Goal: Task Accomplishment & Management: Manage account settings

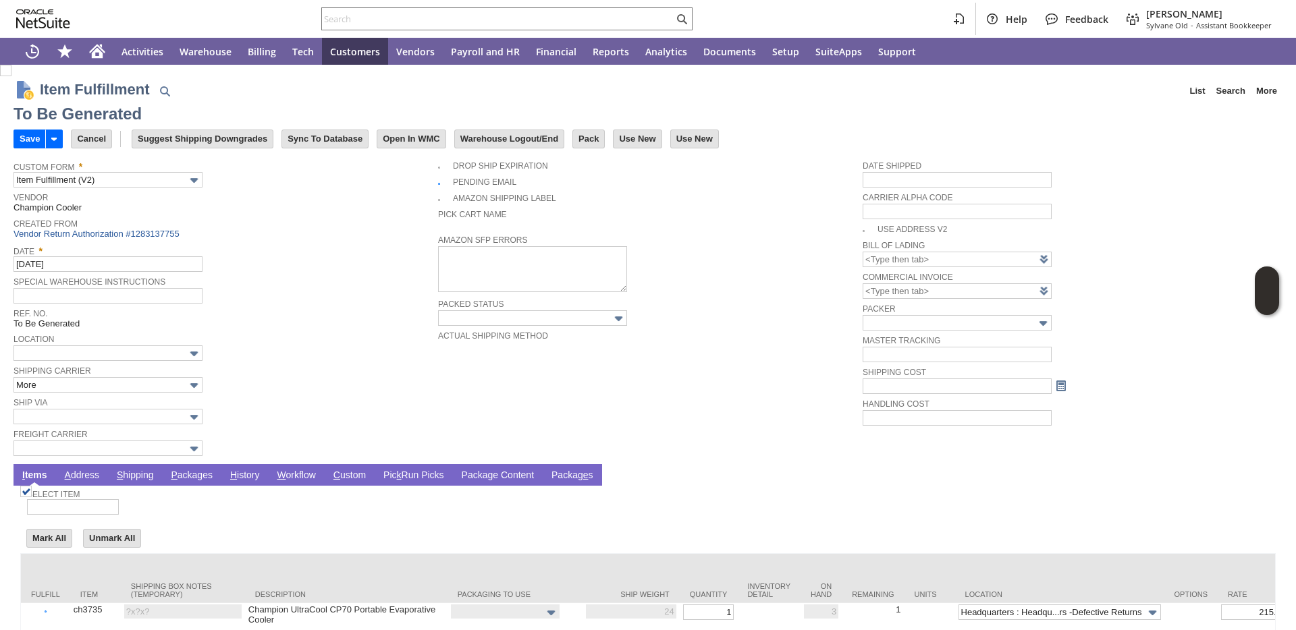
type input "0.00"
type input "Add"
click at [186, 476] on link "P ackages" at bounding box center [191, 476] width 49 height 13
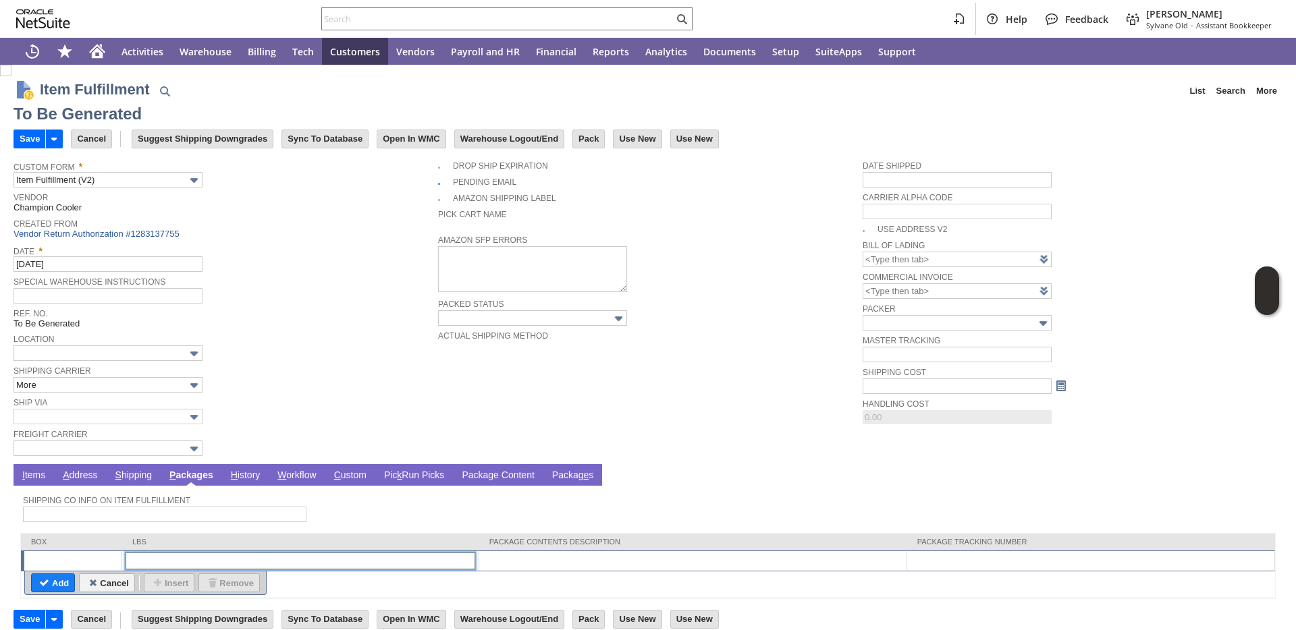
click at [247, 568] on input "text" at bounding box center [301, 561] width 350 height 17
type input "1"
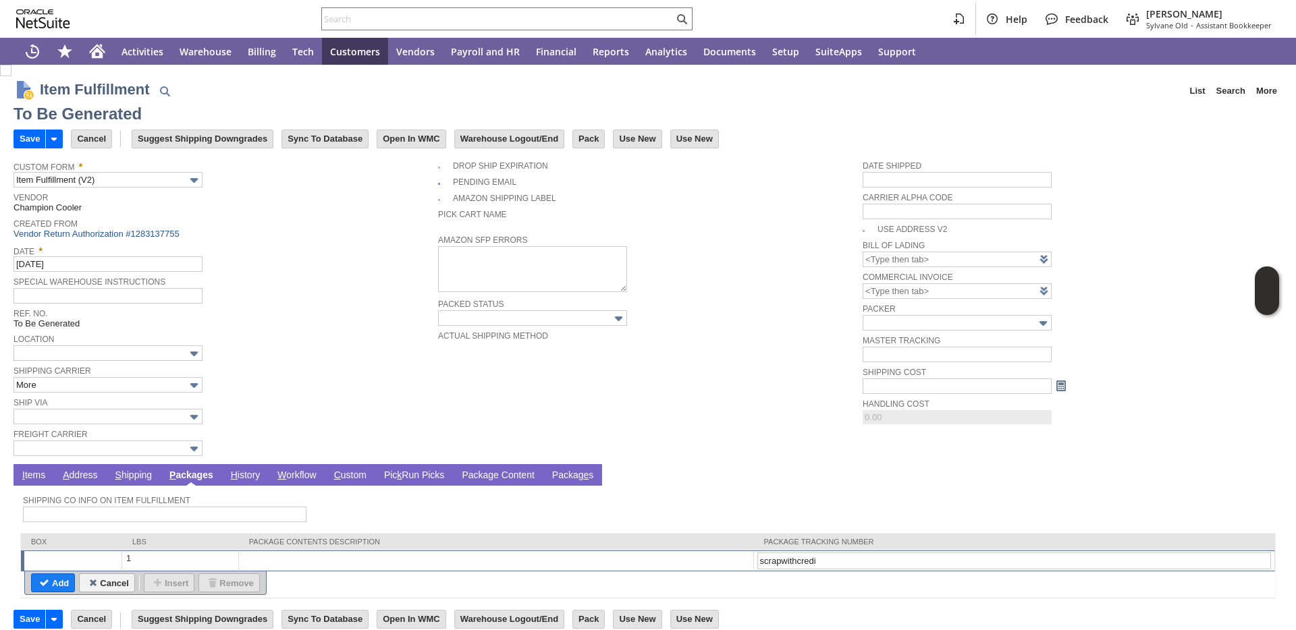
type input "scrapwithcredit"
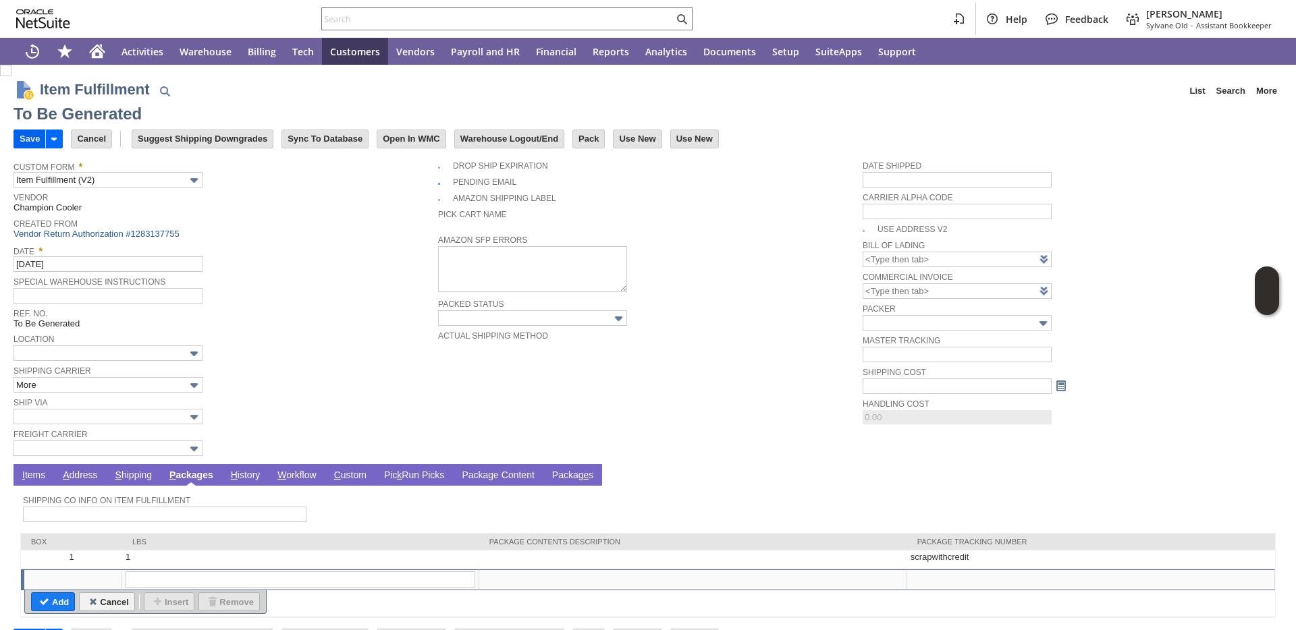
click at [26, 147] on input "Save" at bounding box center [29, 139] width 31 height 18
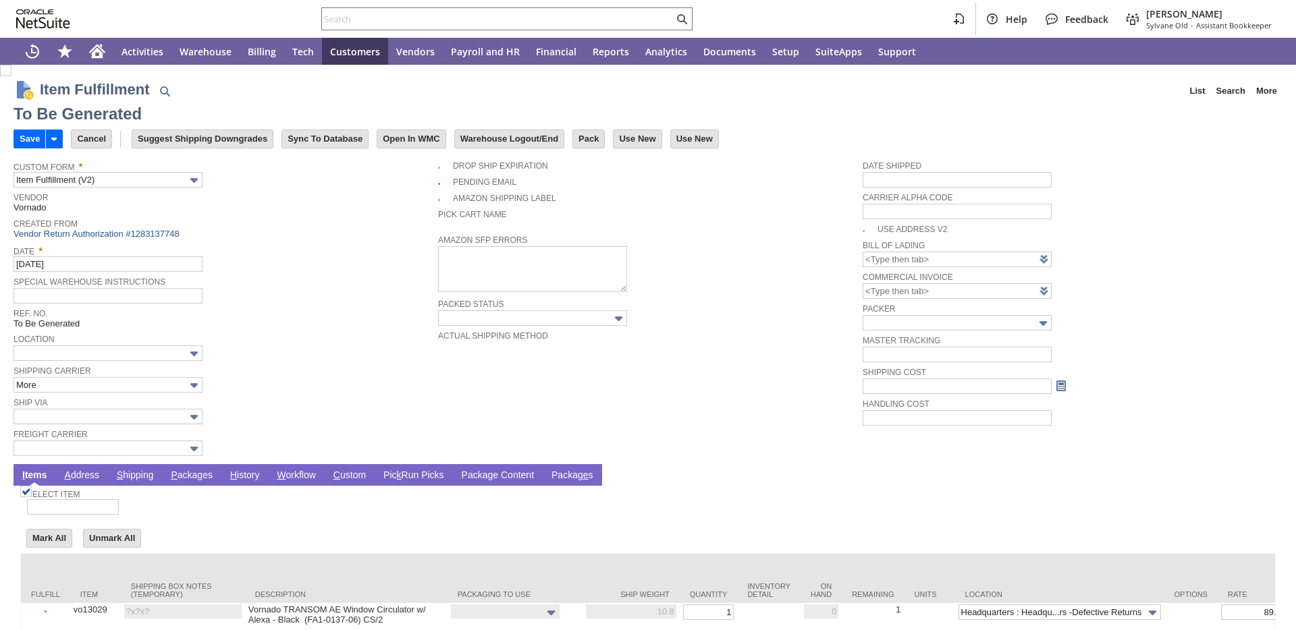
type input "0.00"
type input "Add"
click at [182, 482] on link "P ackages" at bounding box center [191, 476] width 49 height 13
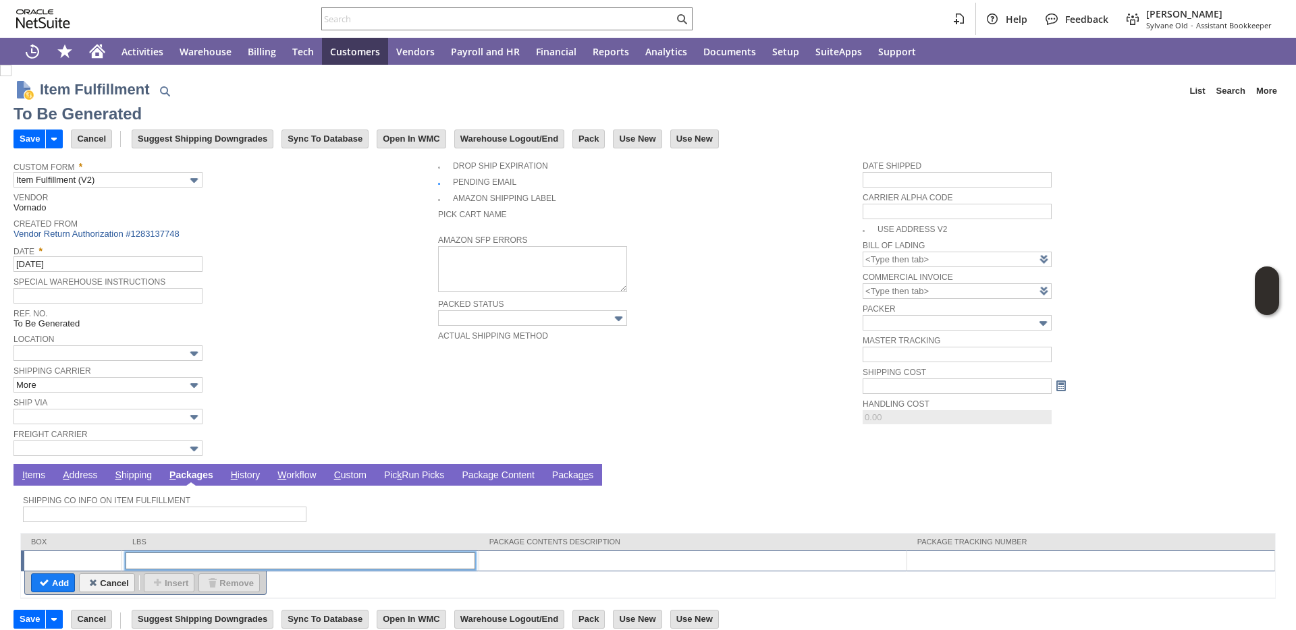
click at [179, 558] on input "text" at bounding box center [301, 561] width 350 height 17
type input "1"
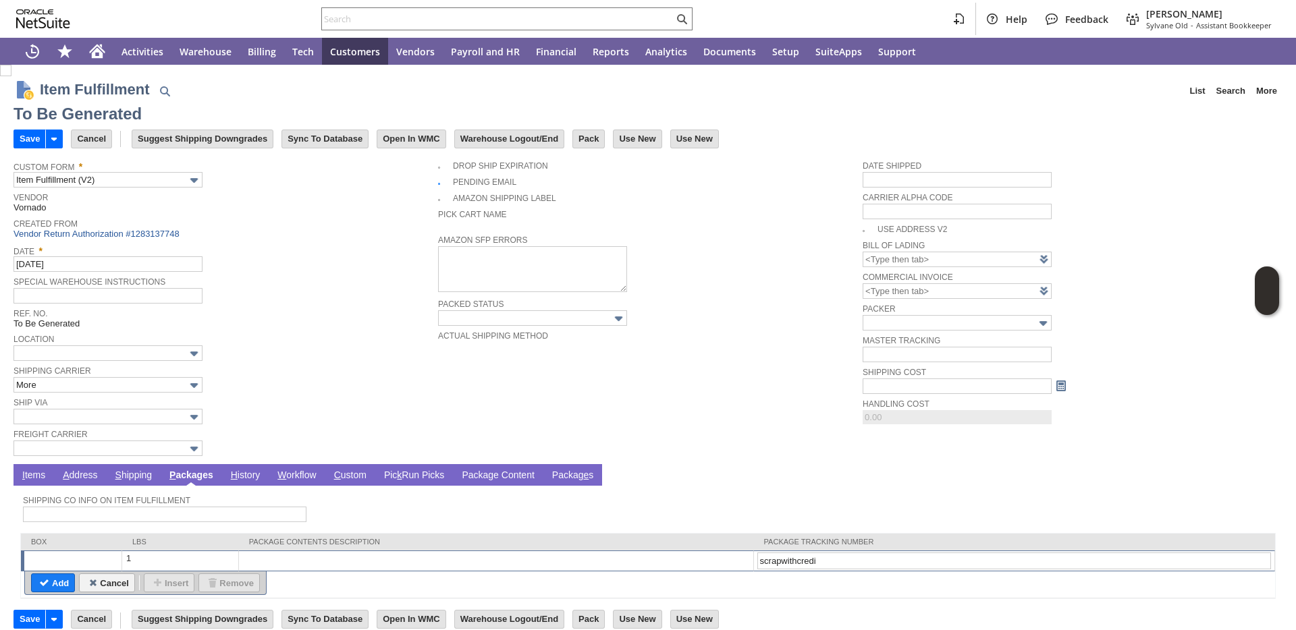
type input "scrapwithcredit"
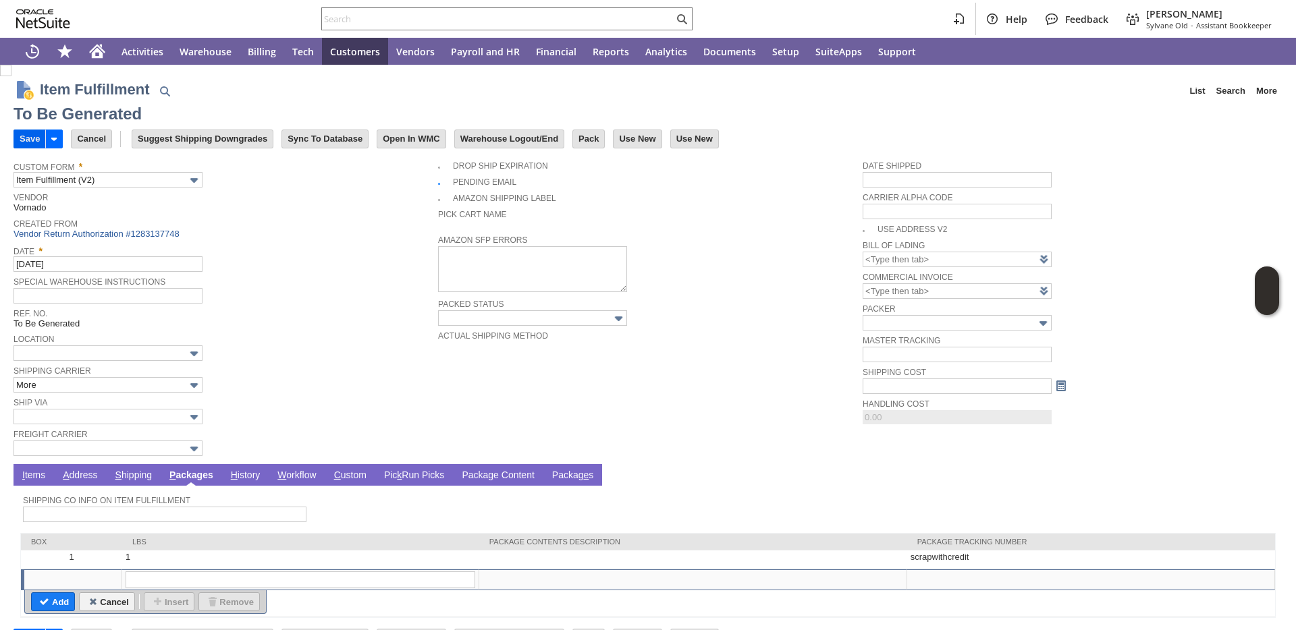
click at [30, 144] on input "Save" at bounding box center [29, 139] width 31 height 18
click at [32, 482] on link "I tems" at bounding box center [34, 476] width 30 height 13
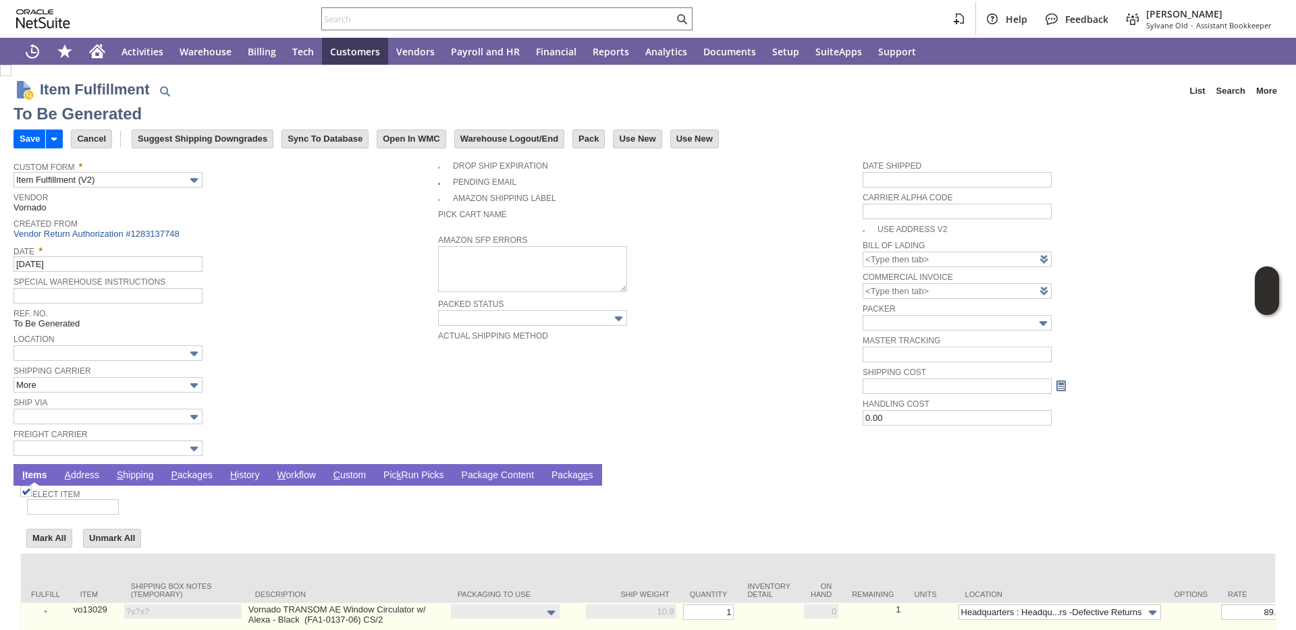
click at [743, 614] on link "Set" at bounding box center [743, 610] width 0 height 8
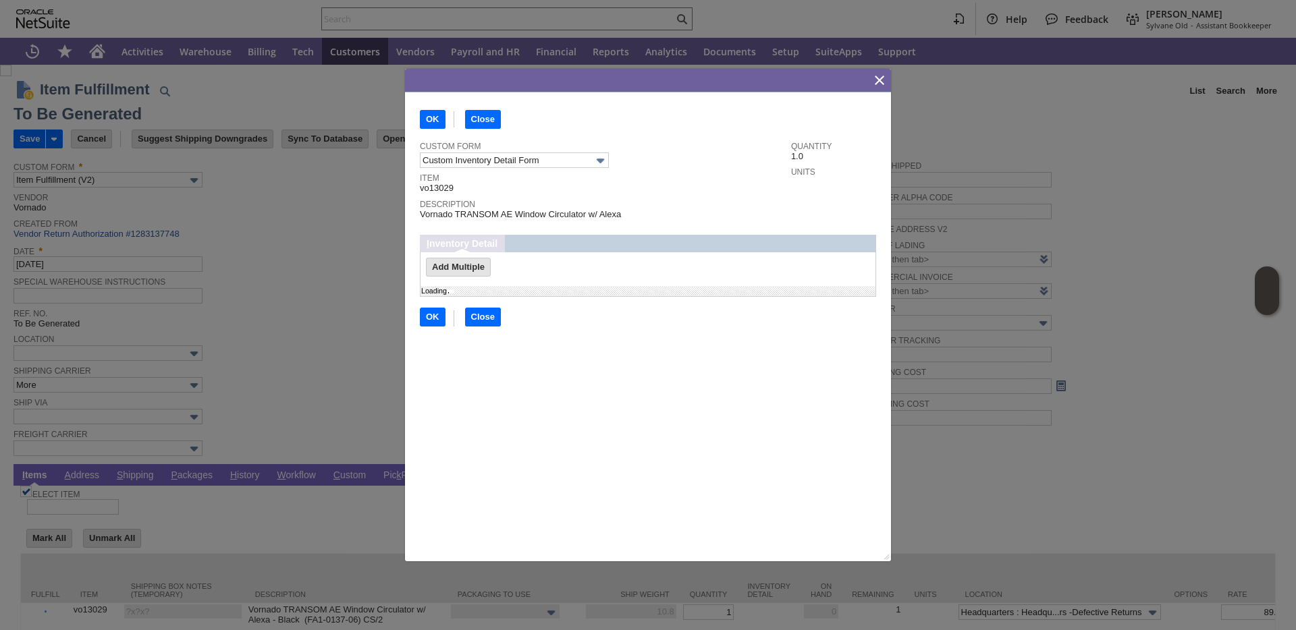
type input "Add"
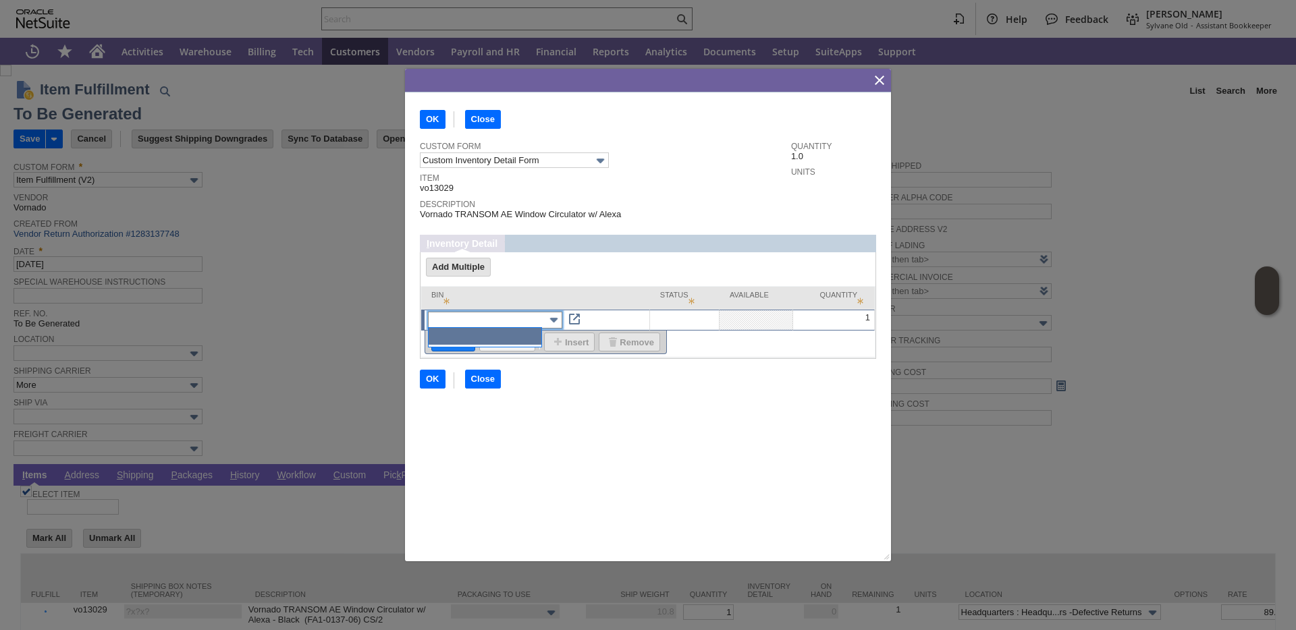
click at [484, 316] on input "text" at bounding box center [495, 320] width 134 height 17
click at [478, 379] on input "Close" at bounding box center [483, 380] width 34 height 18
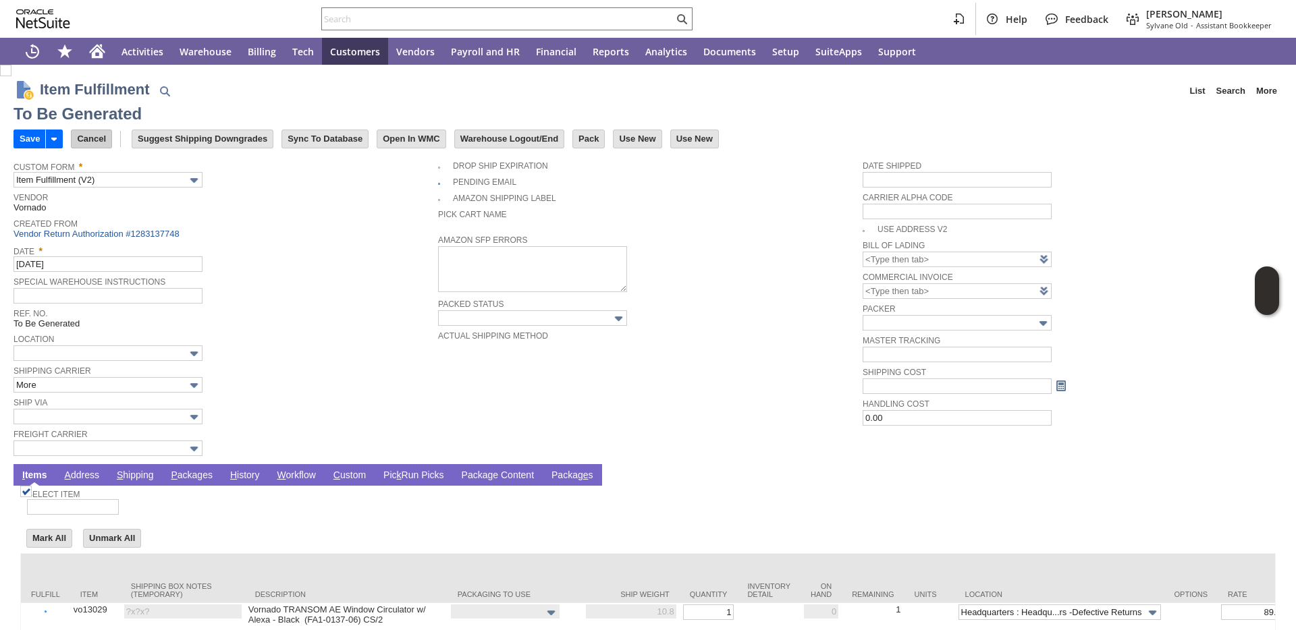
click at [101, 144] on input "Cancel" at bounding box center [92, 139] width 40 height 18
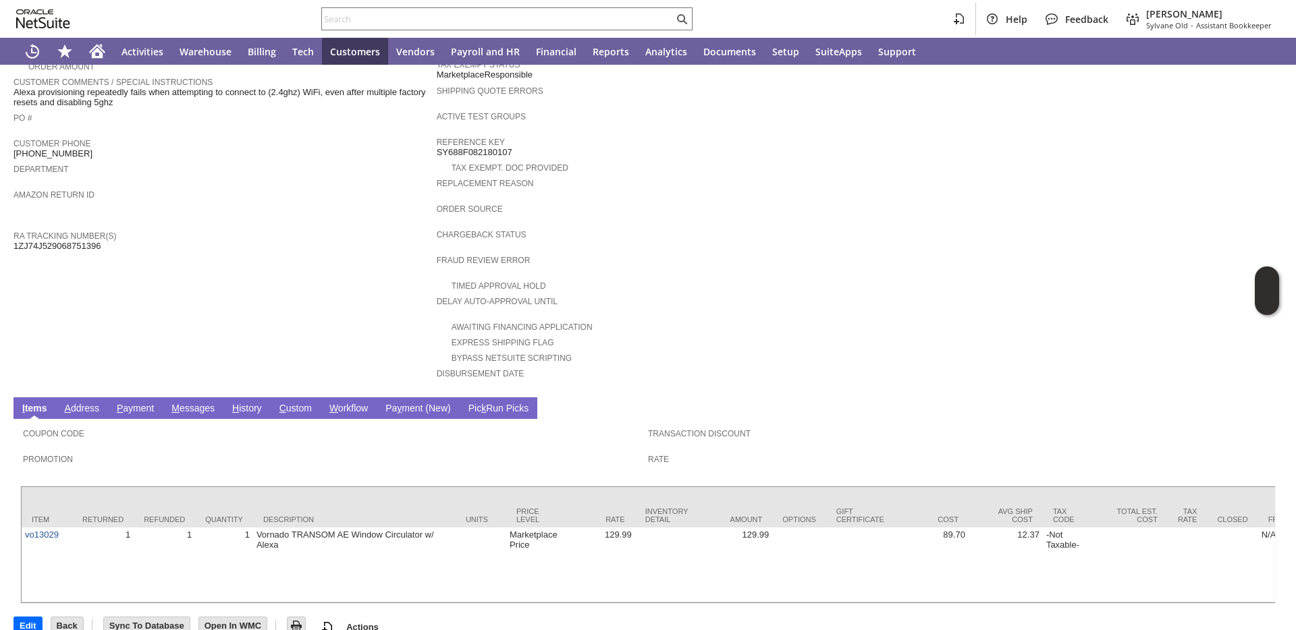
scroll to position [381, 0]
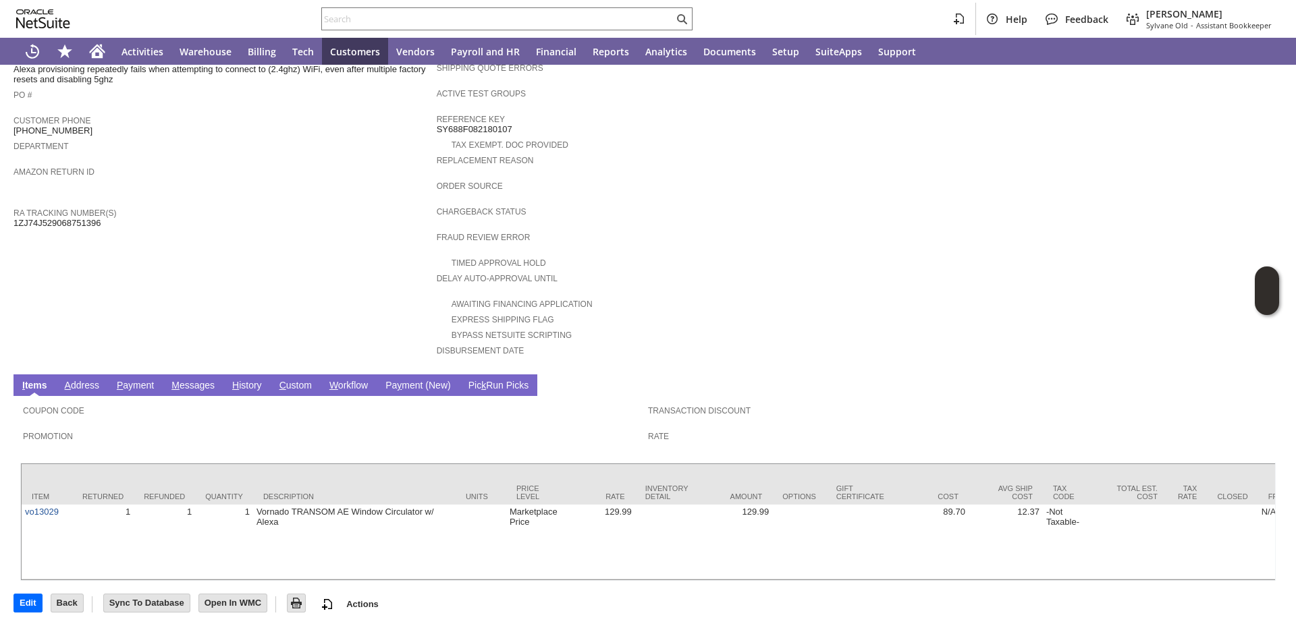
click at [249, 380] on link "H istory" at bounding box center [247, 386] width 36 height 13
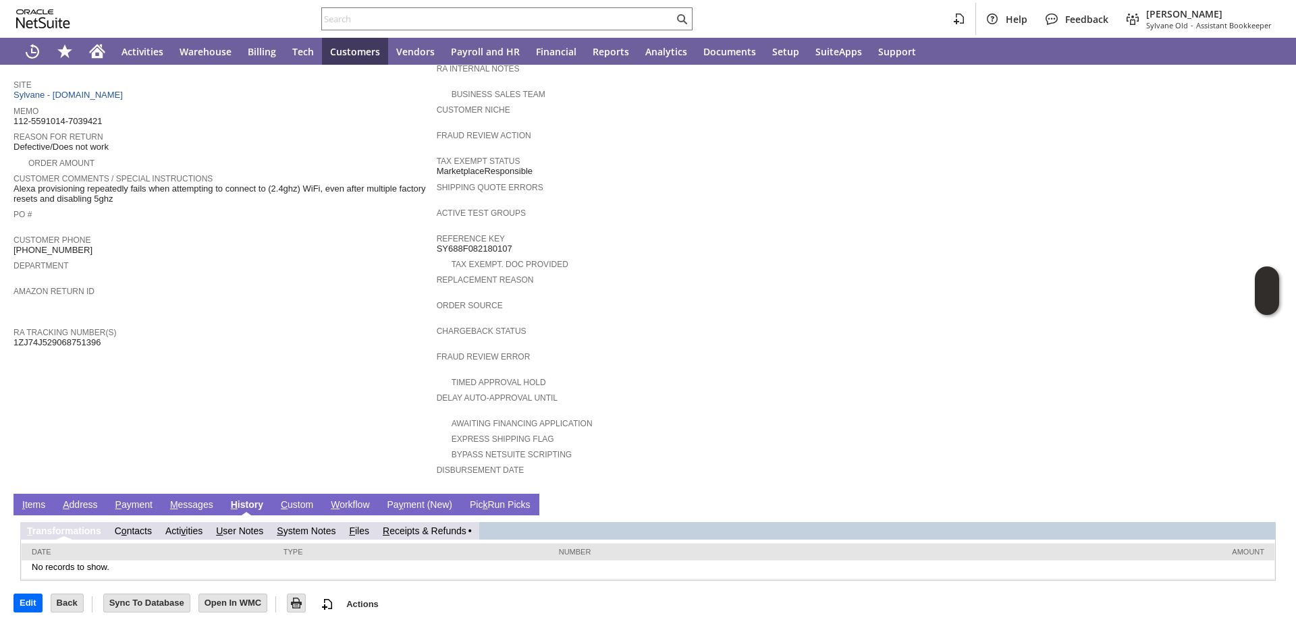
scroll to position [0, 0]
click at [431, 531] on link "R eceipts & Refunds" at bounding box center [430, 531] width 84 height 11
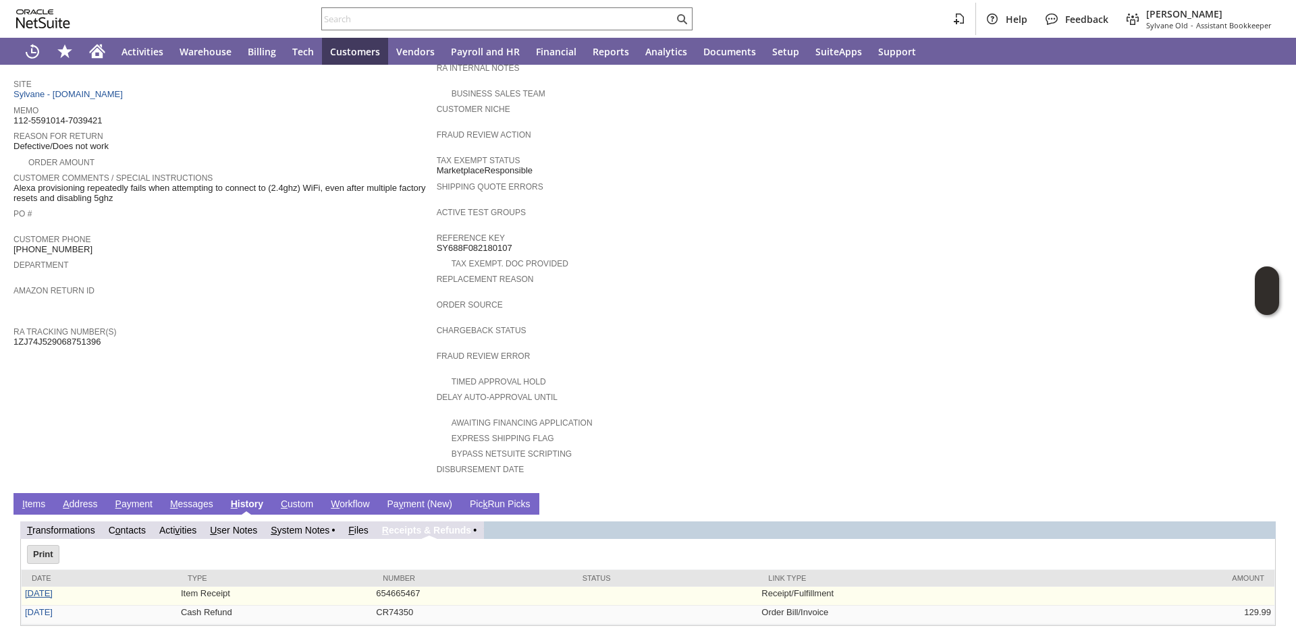
click at [53, 595] on link "8/25/2025" at bounding box center [39, 593] width 28 height 10
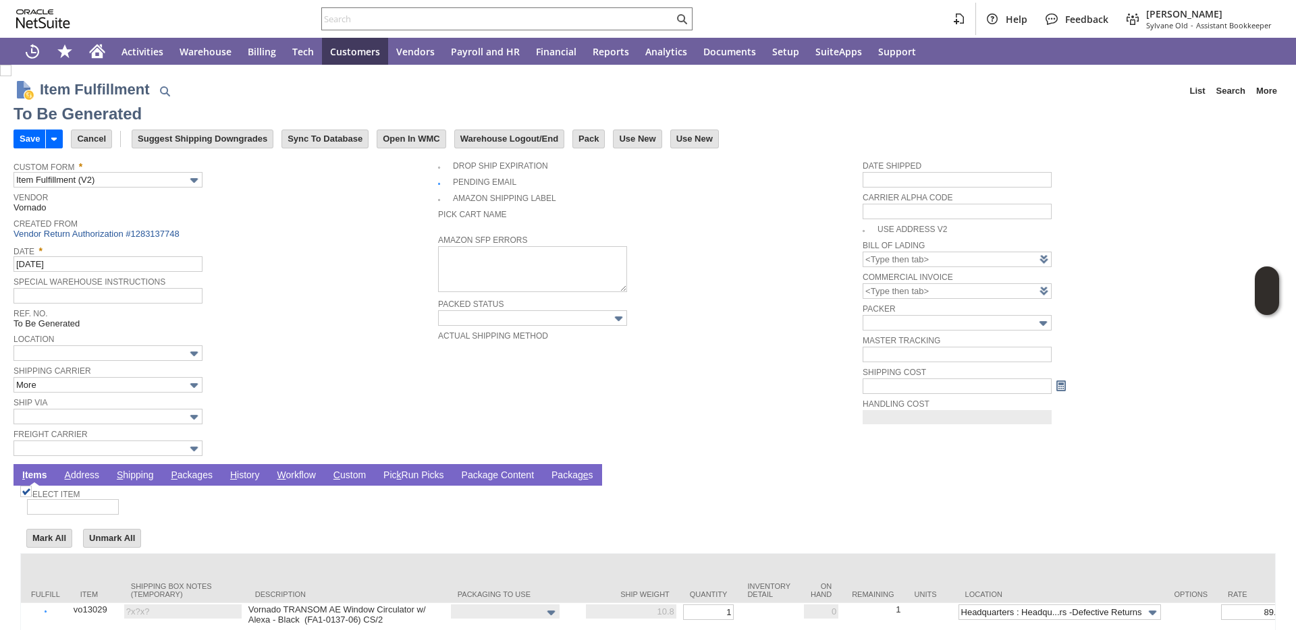
type input "0.00"
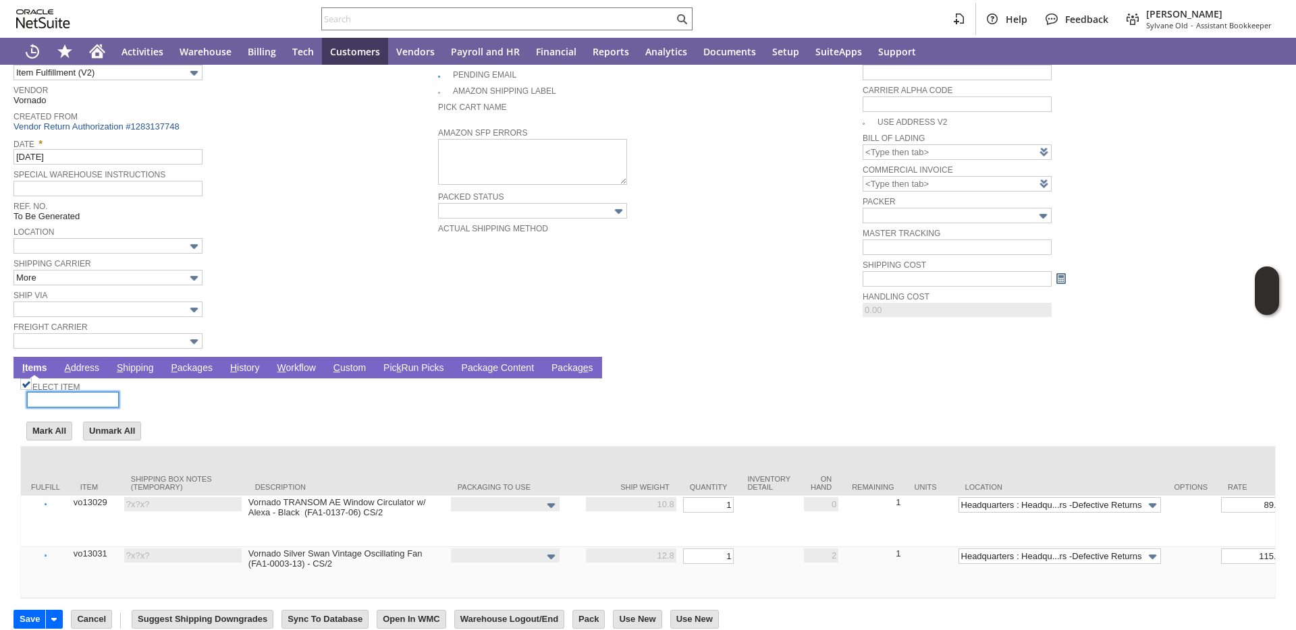
scroll to position [140, 0]
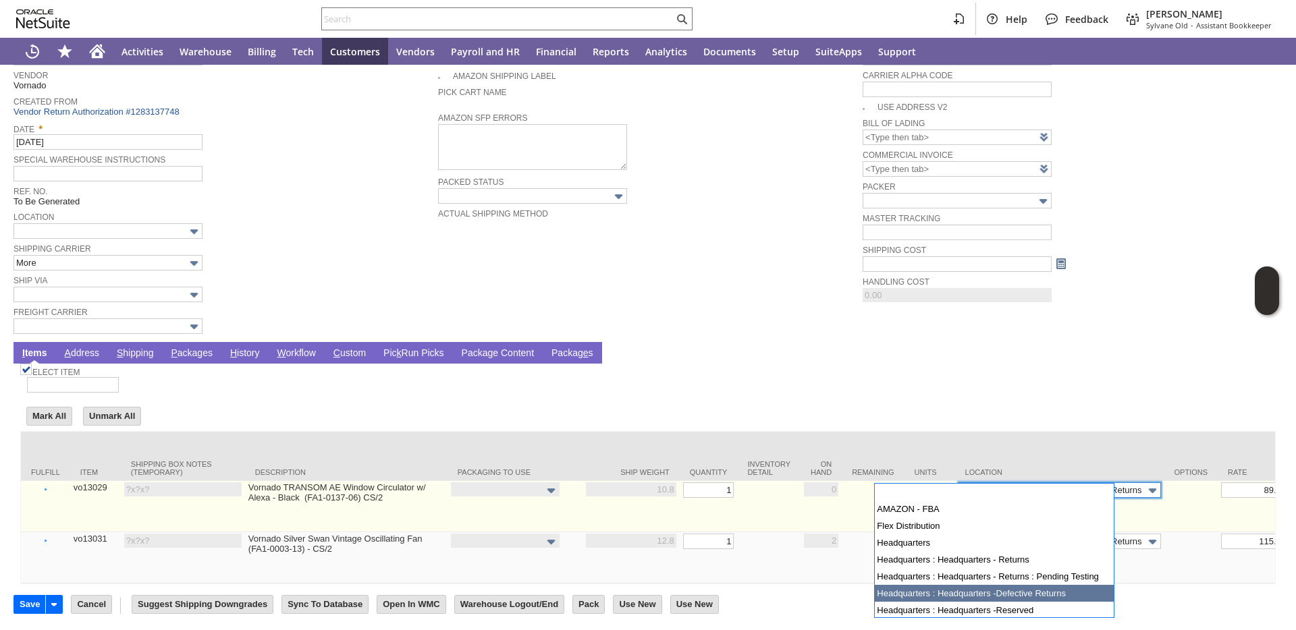
click at [968, 483] on input "Headquarters : Headqu...rs -Defective Returns" at bounding box center [1059, 491] width 202 height 16
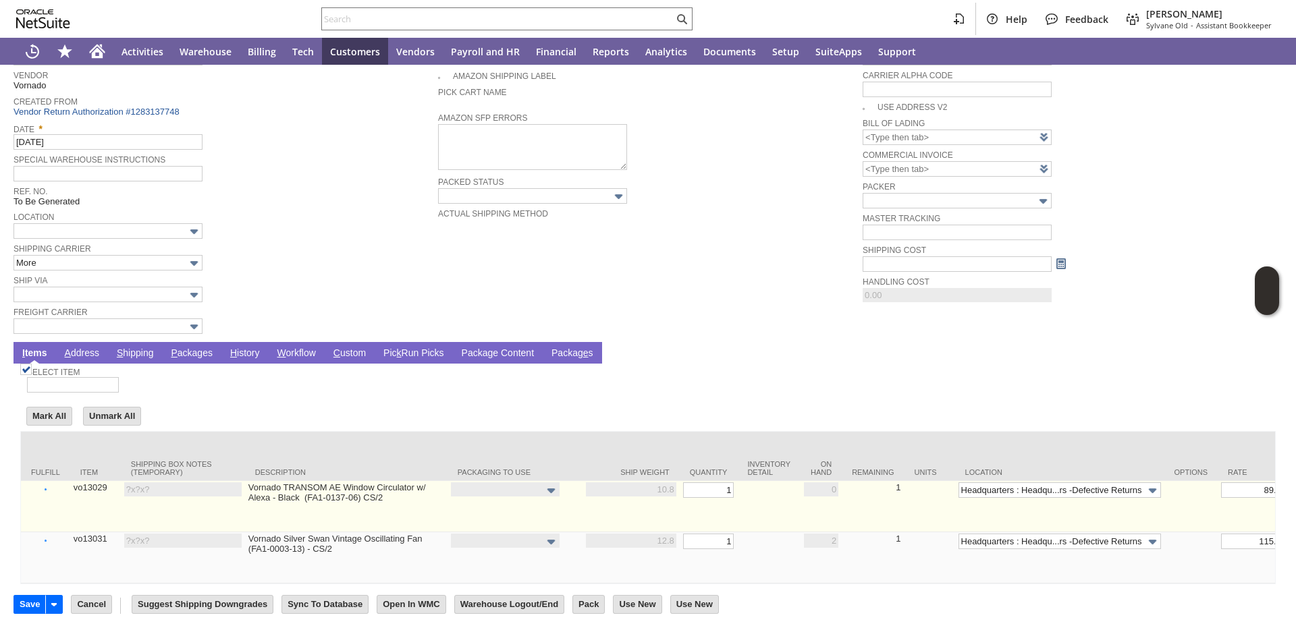
click at [743, 484] on link "Set" at bounding box center [743, 488] width 0 height 8
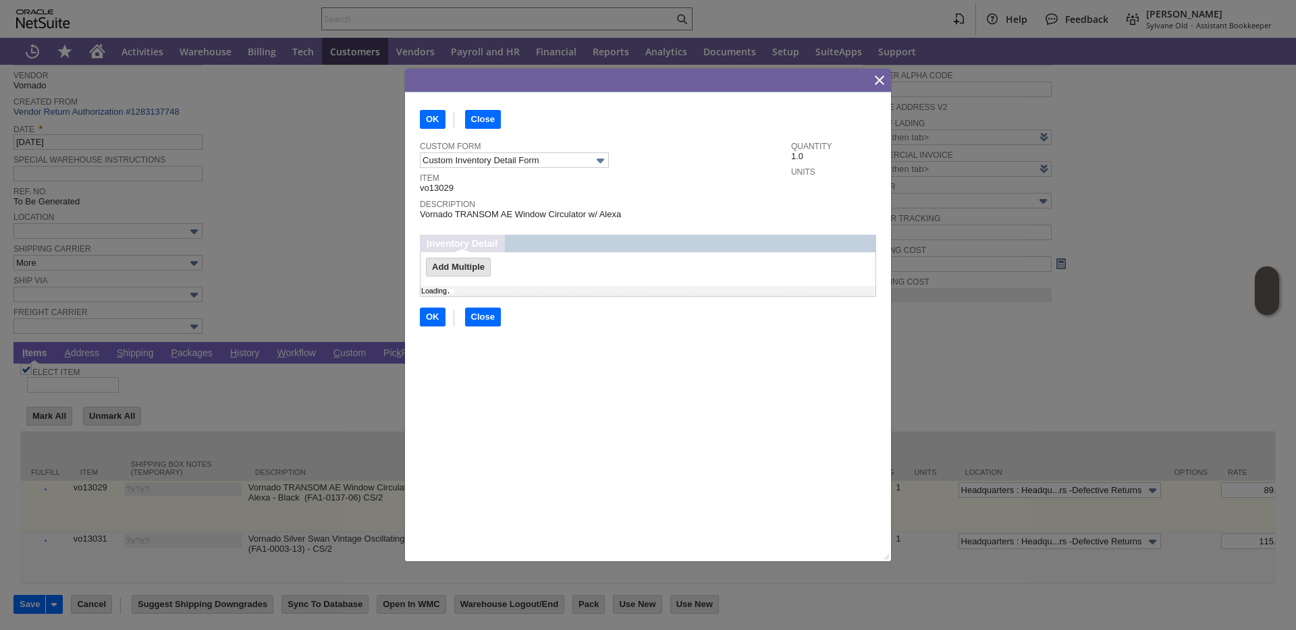
scroll to position [0, 0]
type input "Add"
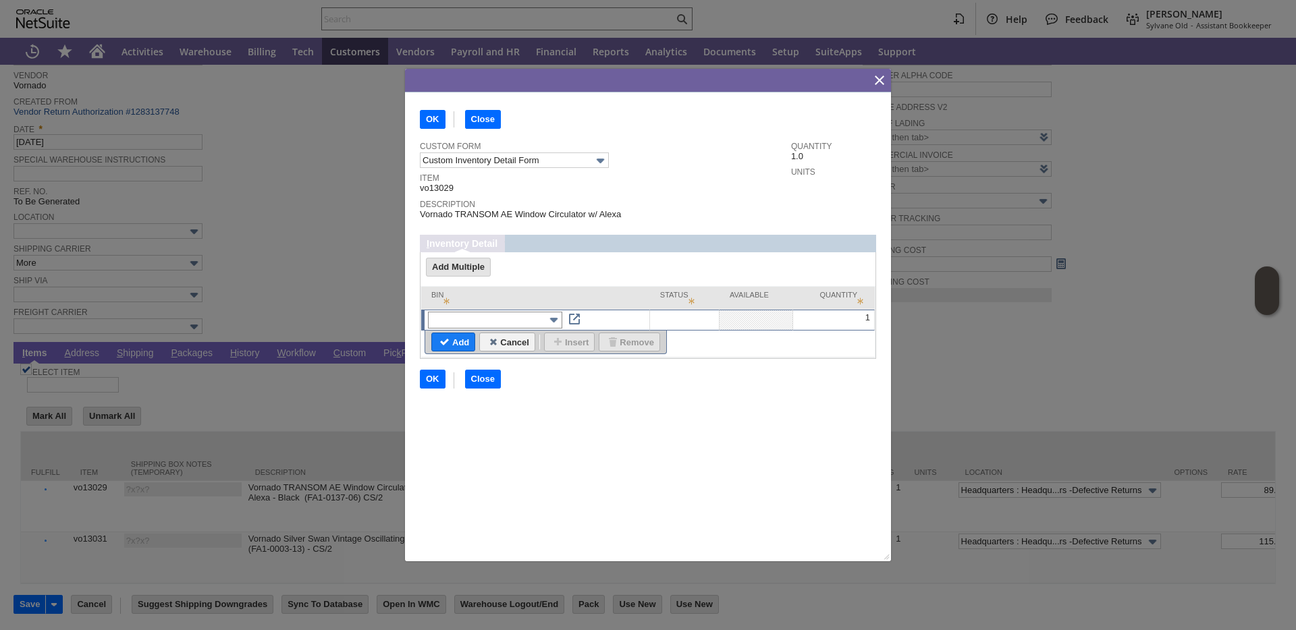
click at [516, 316] on input "text" at bounding box center [495, 320] width 134 height 17
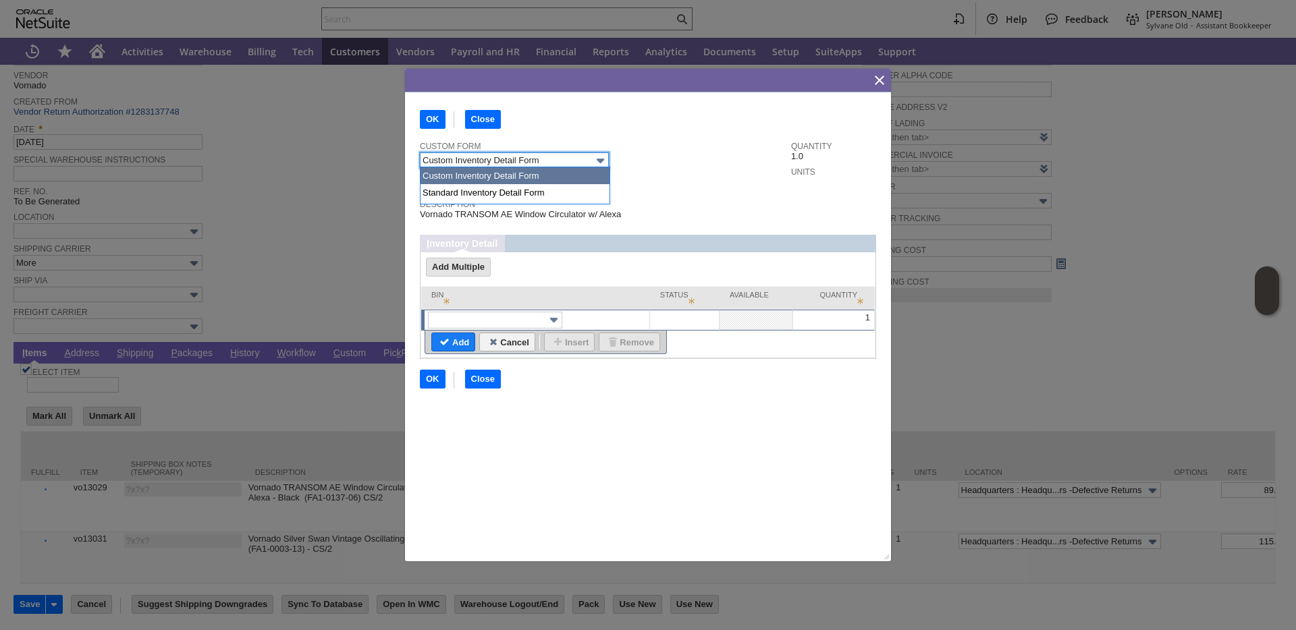
click at [532, 165] on input "Custom Inventory Detail Form" at bounding box center [514, 161] width 189 height 16
type input "Standard Inventory Detail Form"
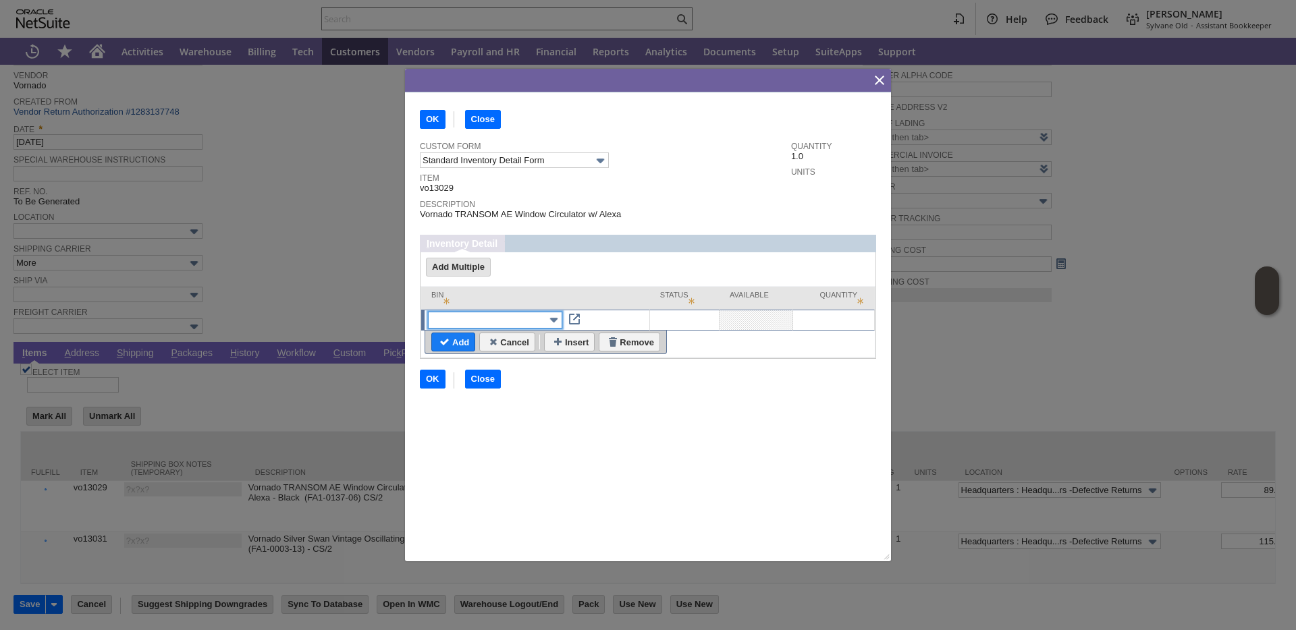
click at [493, 316] on input "text" at bounding box center [495, 320] width 134 height 17
click at [477, 373] on input "Close" at bounding box center [483, 380] width 34 height 18
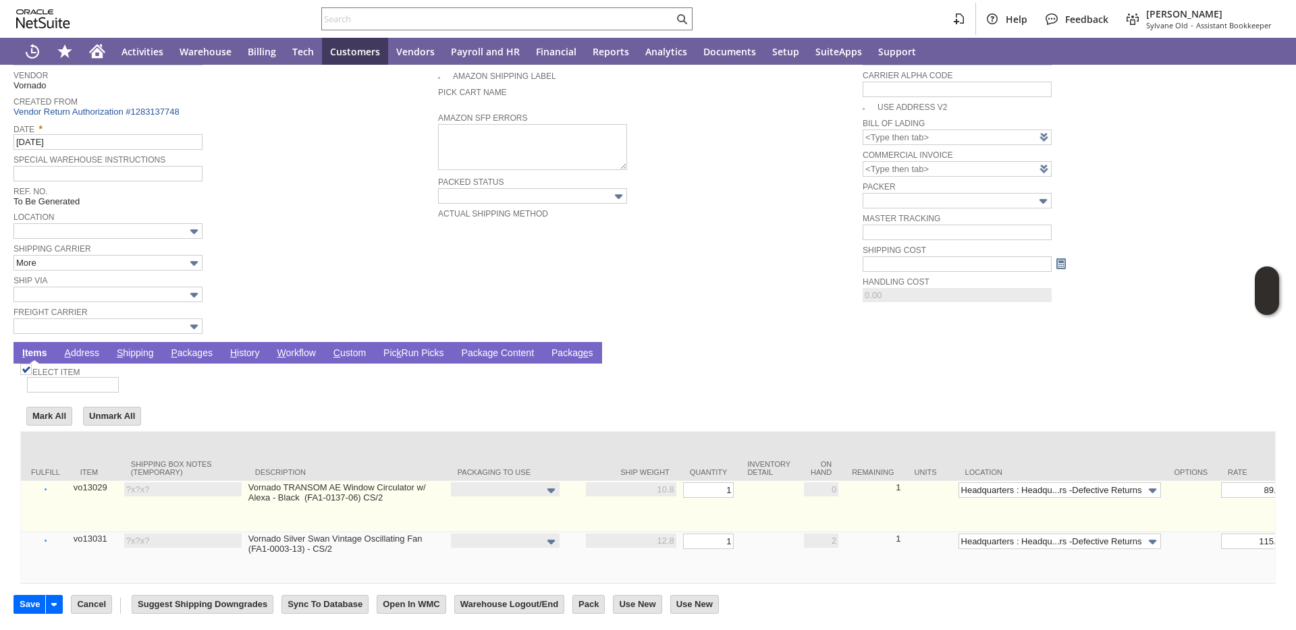
click at [90, 483] on link "vo13029" at bounding box center [91, 488] width 34 height 10
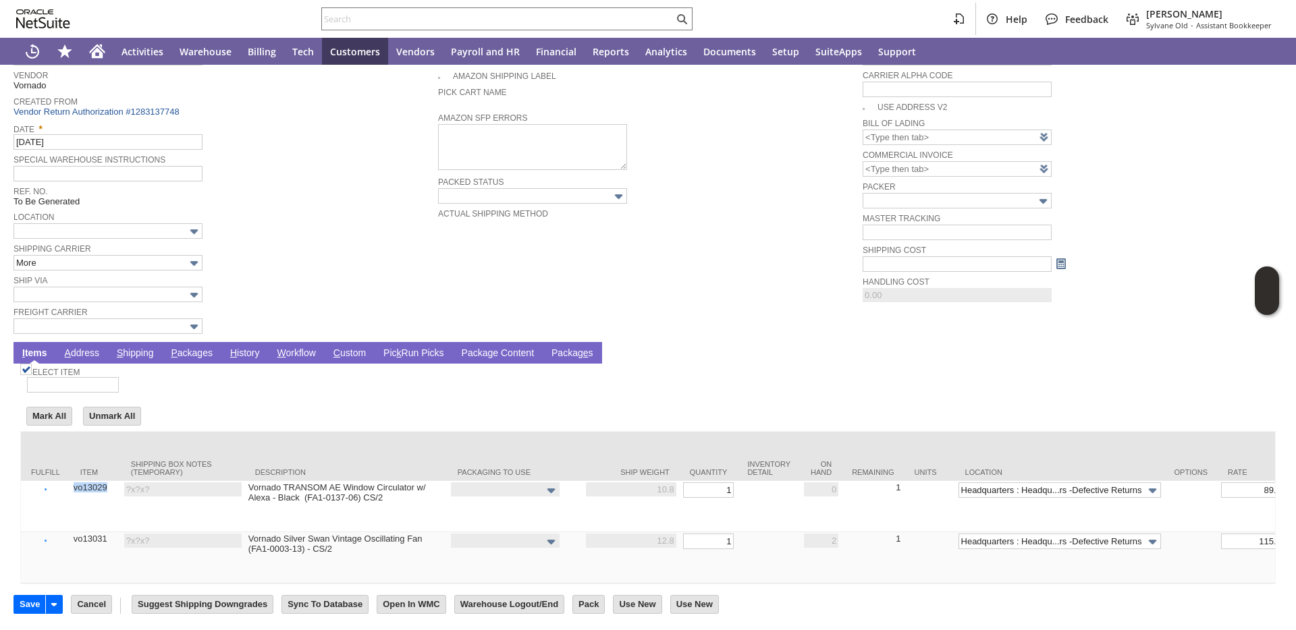
copy link "vo13029"
click at [456, 16] on input "text" at bounding box center [498, 19] width 352 height 16
paste input "vo13029"
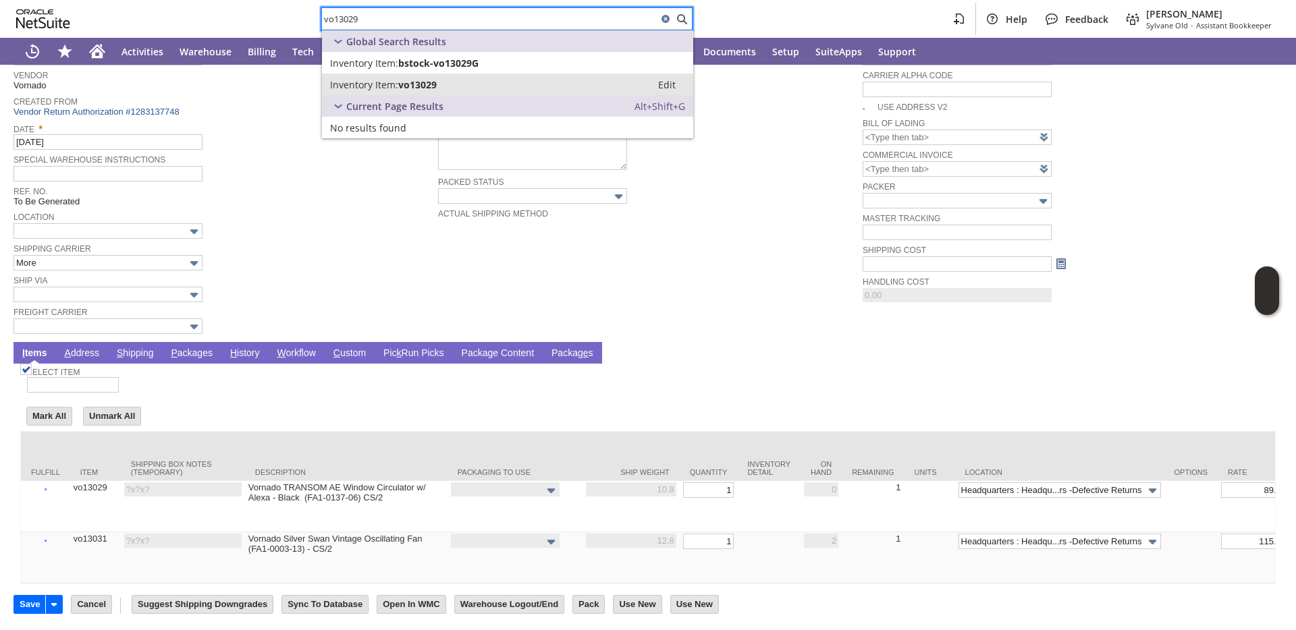
type input "vo13029"
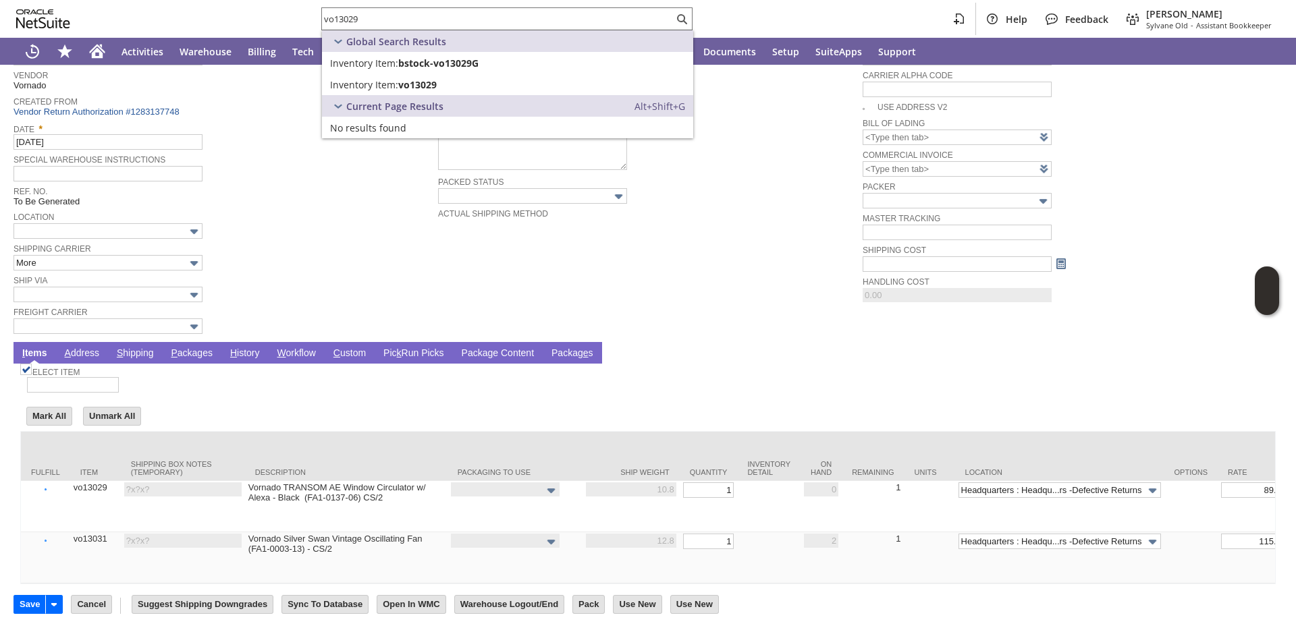
click at [257, 240] on span "Shipping Carrier" at bounding box center [222, 247] width 418 height 15
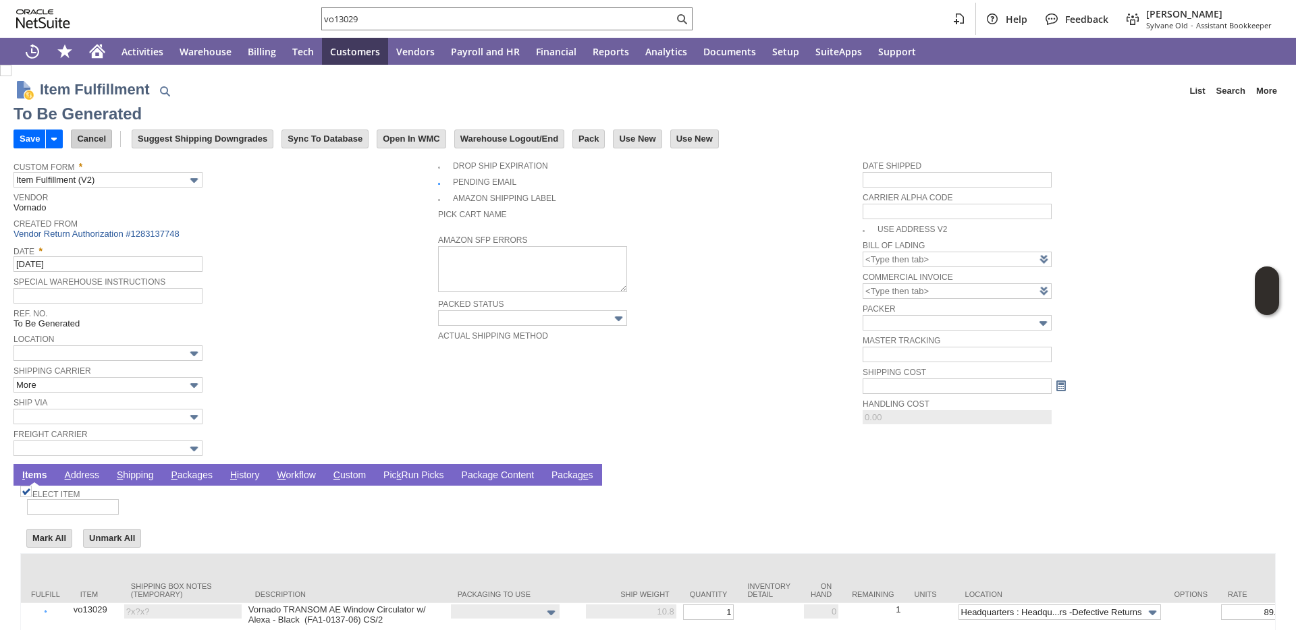
click at [95, 140] on input "Cancel" at bounding box center [92, 139] width 40 height 18
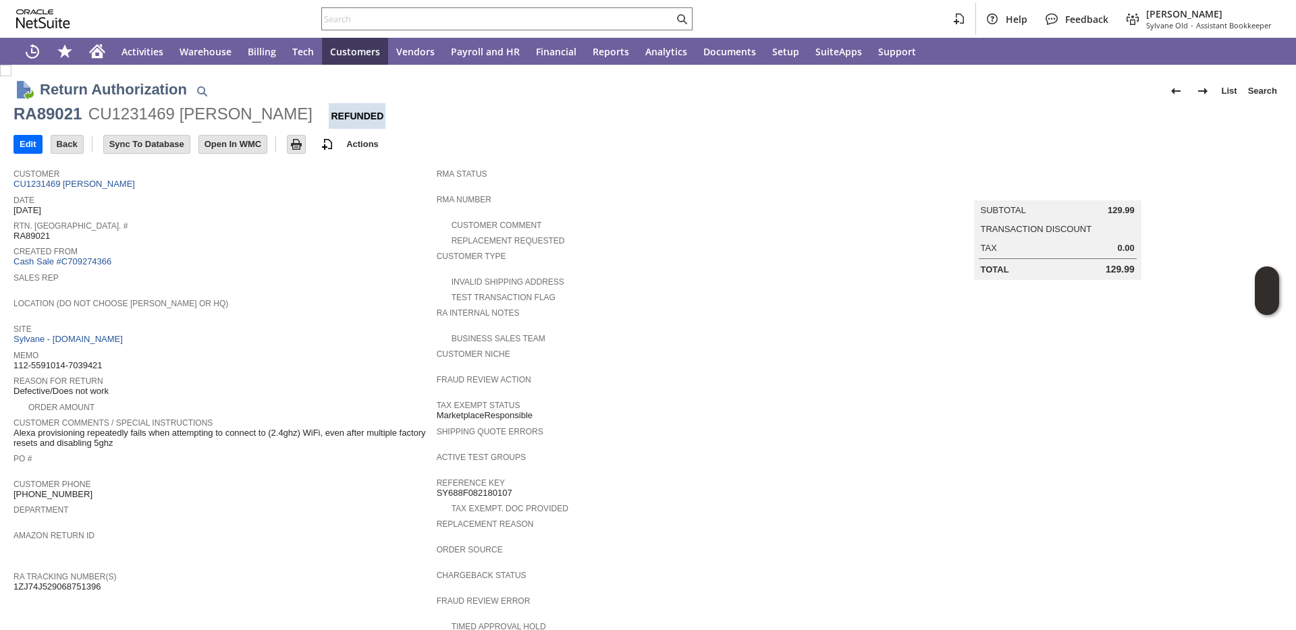
click at [346, 328] on span "Site" at bounding box center [221, 327] width 416 height 13
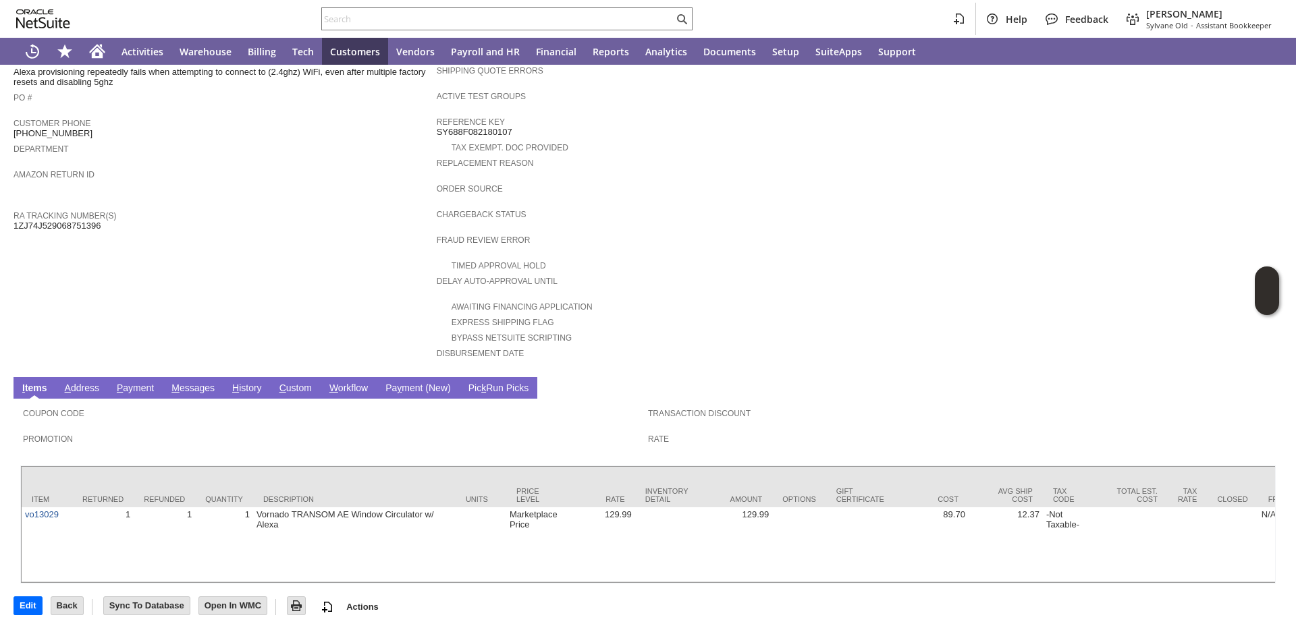
scroll to position [381, 0]
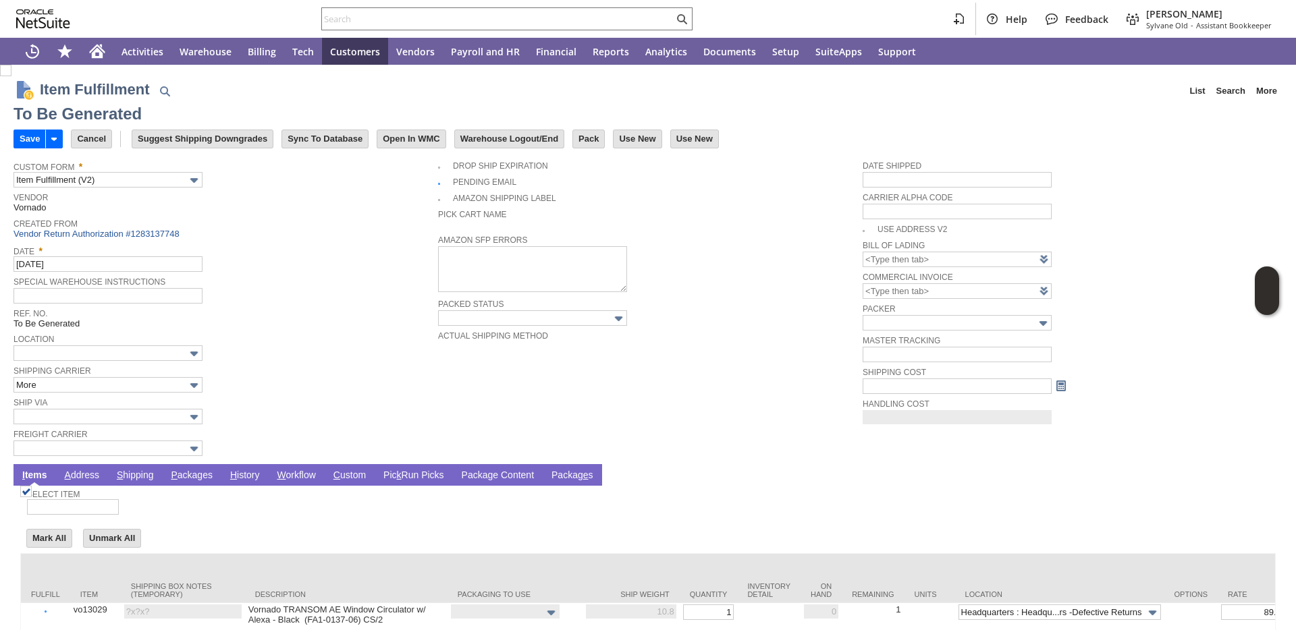
type input "0.00"
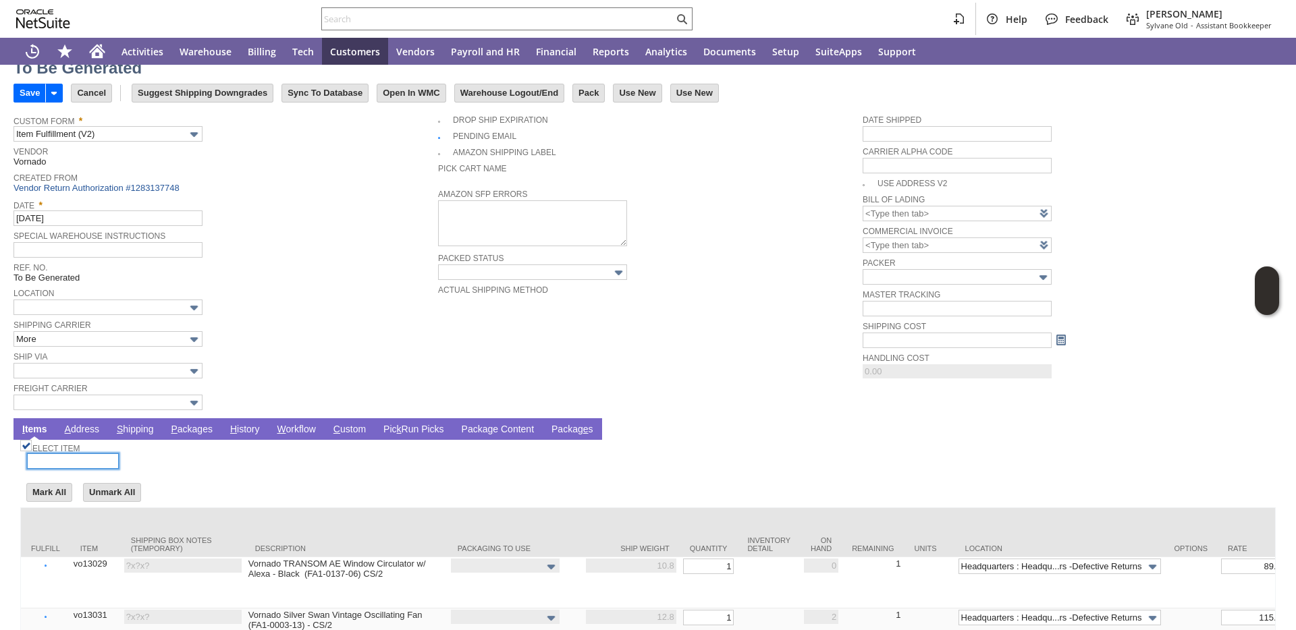
scroll to position [140, 0]
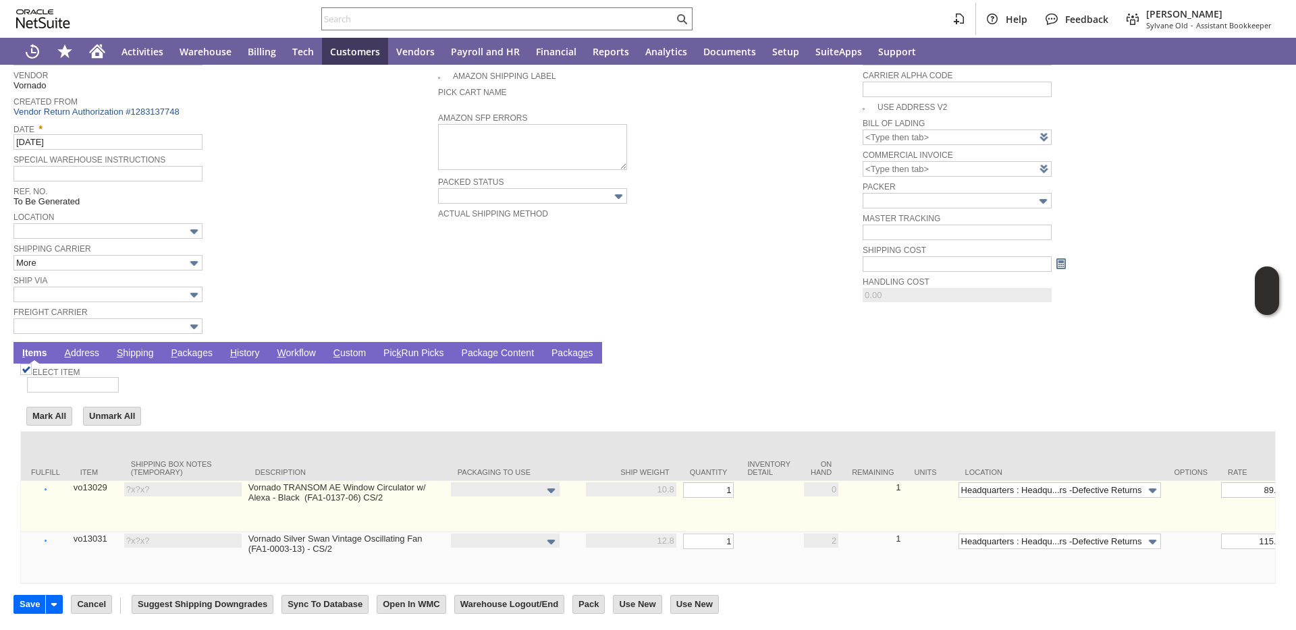
click at [32, 375] on img at bounding box center [25, 369] width 11 height 11
checkbox input "false"
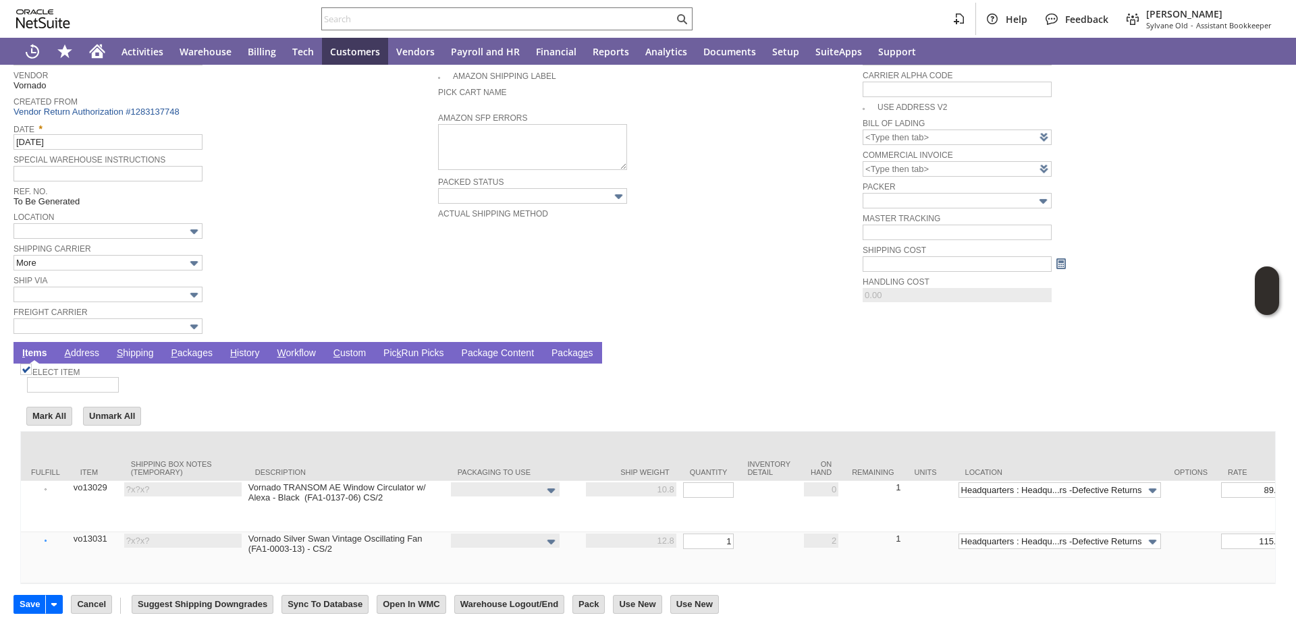
click at [188, 348] on link "P ackages" at bounding box center [191, 354] width 49 height 13
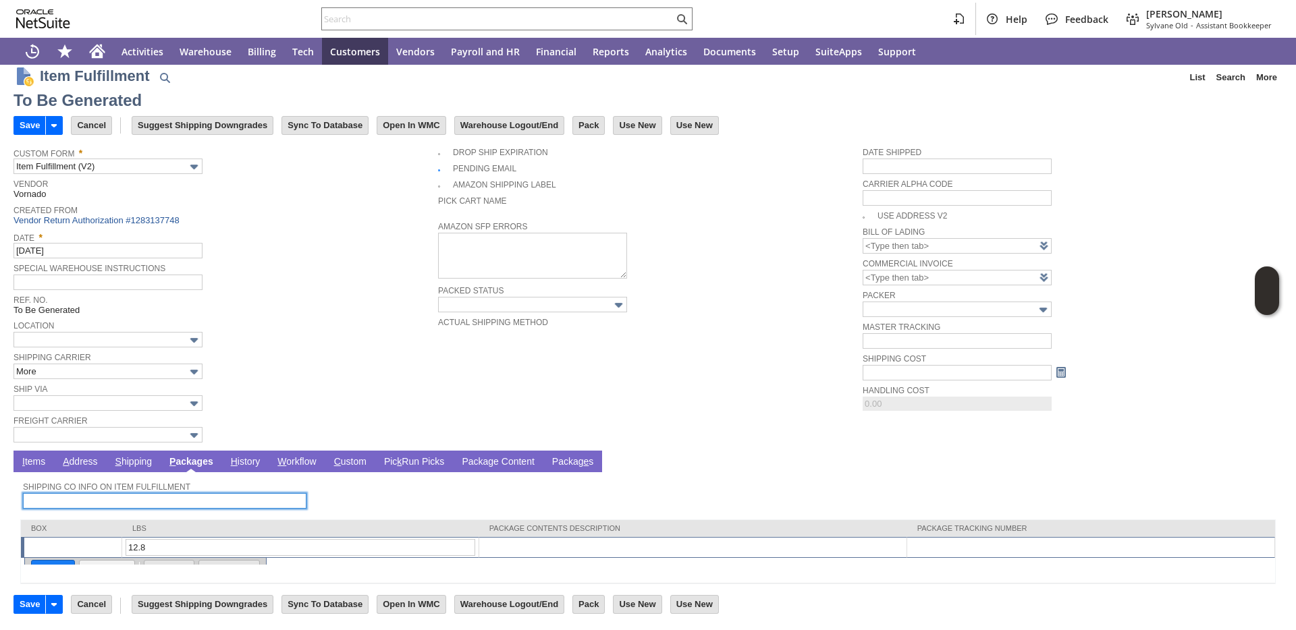
scroll to position [13, 0]
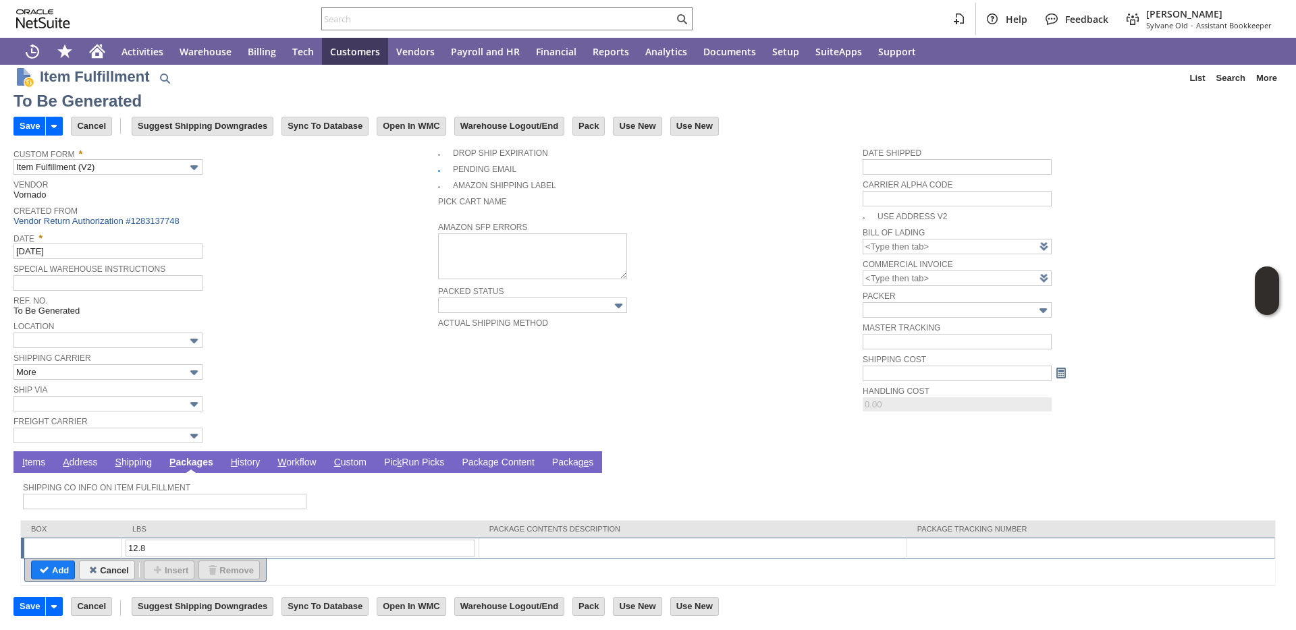
click at [946, 546] on div at bounding box center [1090, 545] width 360 height 11
type input "scrapwithcredit"
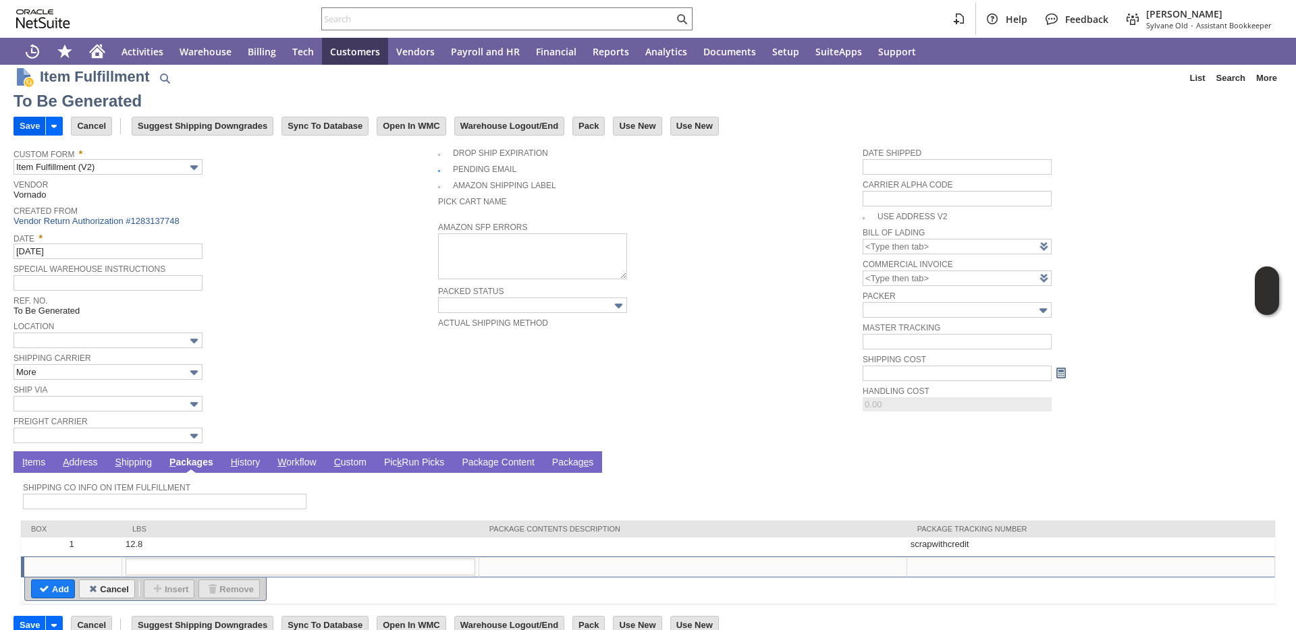
click at [20, 129] on input "Save" at bounding box center [29, 126] width 31 height 18
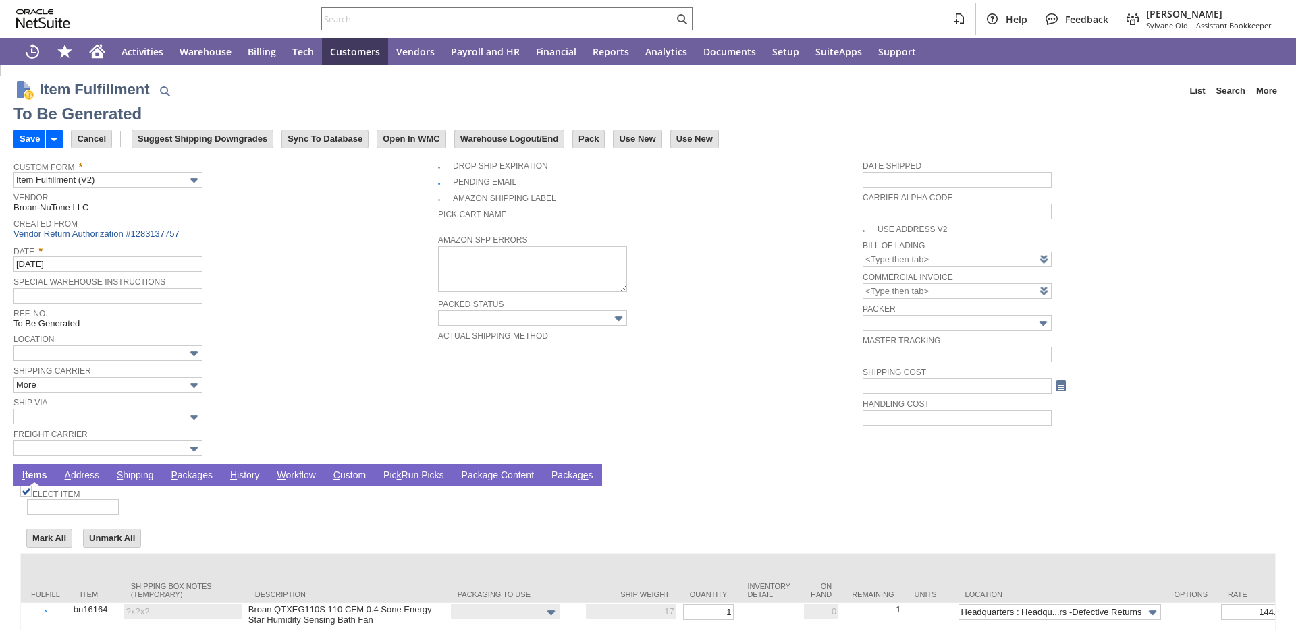
type input "0.00"
type input "Add"
click at [184, 480] on link "P ackages" at bounding box center [191, 476] width 49 height 13
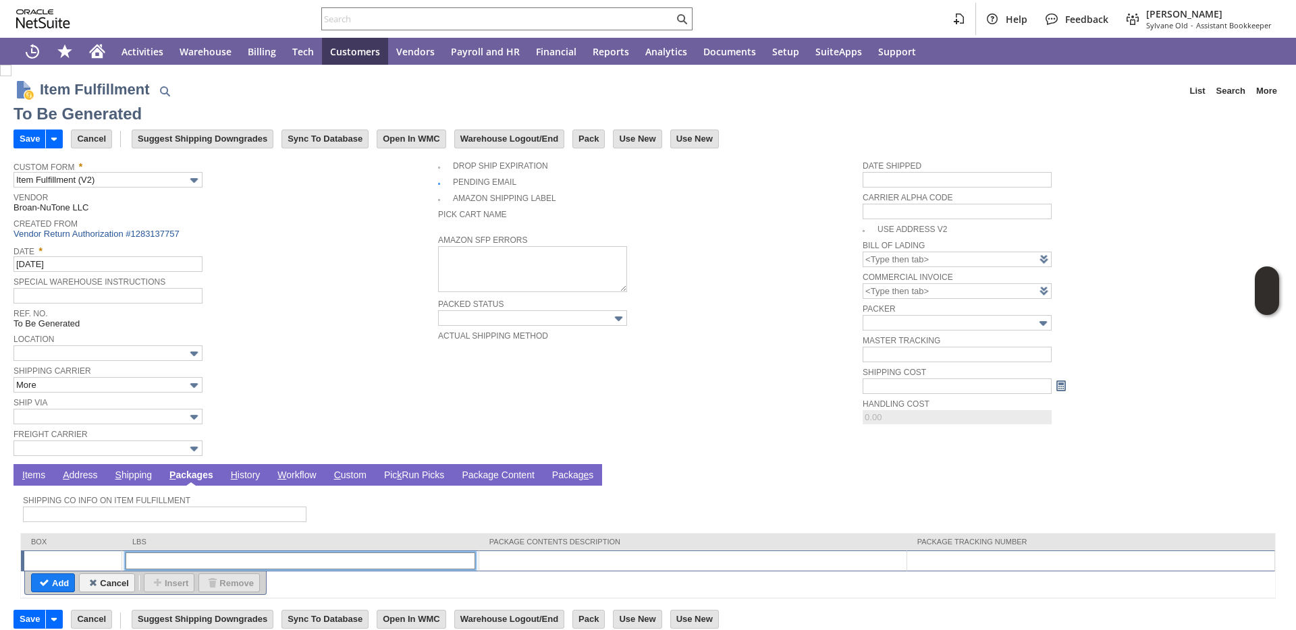
click at [258, 564] on input "text" at bounding box center [301, 561] width 350 height 17
type input "1"
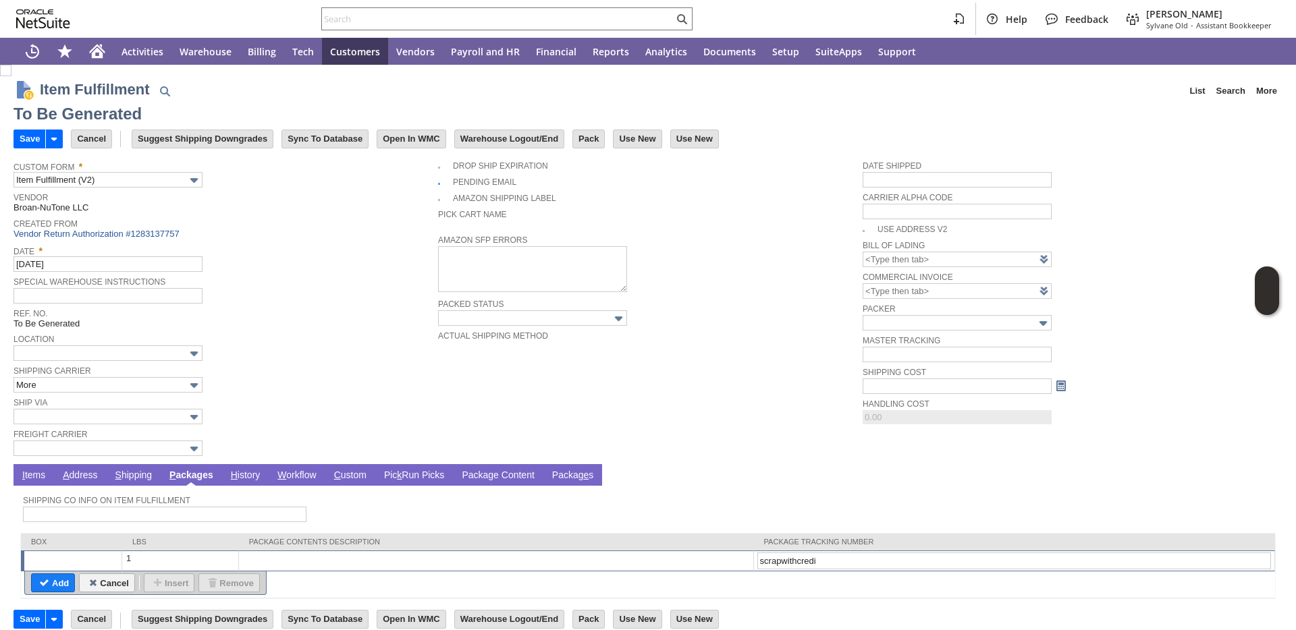
type input "scrapwithcredit"
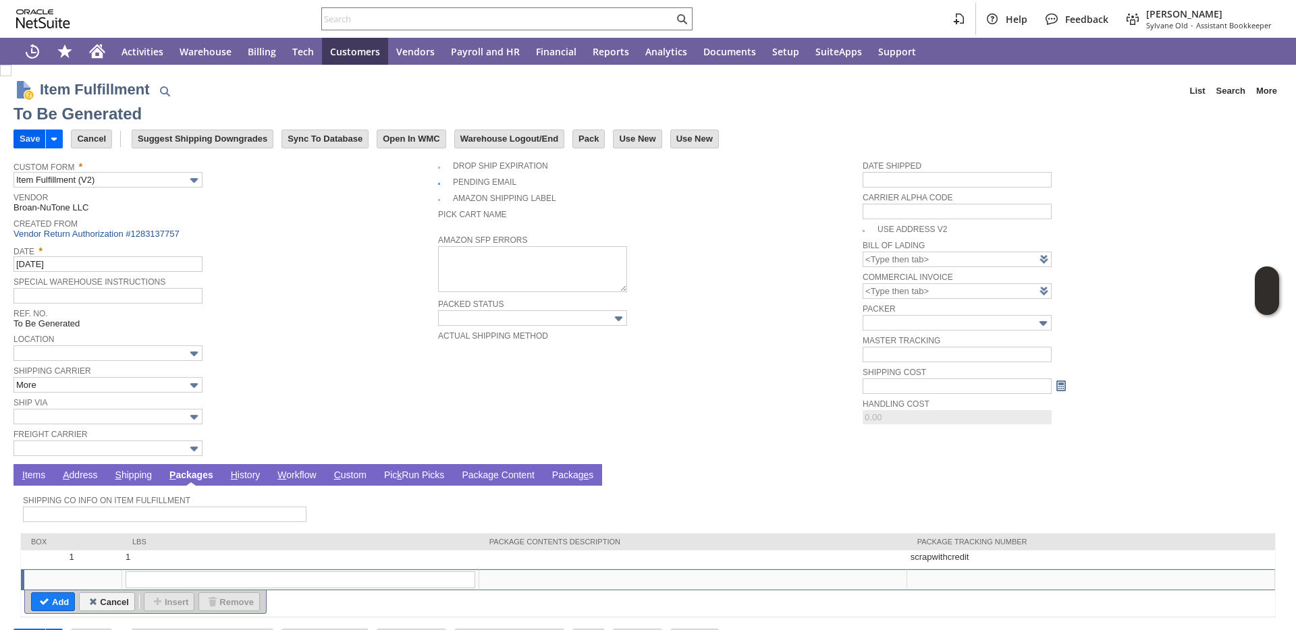
click at [27, 145] on input "Save" at bounding box center [29, 139] width 31 height 18
click at [29, 476] on link "I tems" at bounding box center [34, 476] width 30 height 13
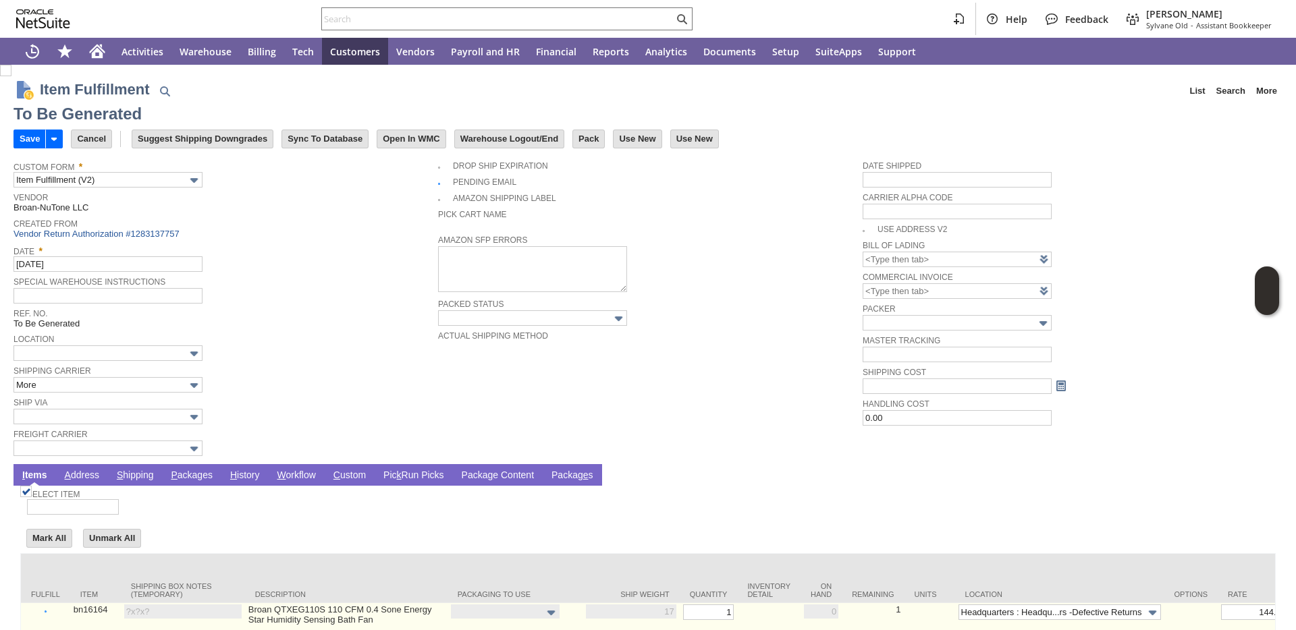
click at [743, 612] on link "Set" at bounding box center [743, 610] width 0 height 8
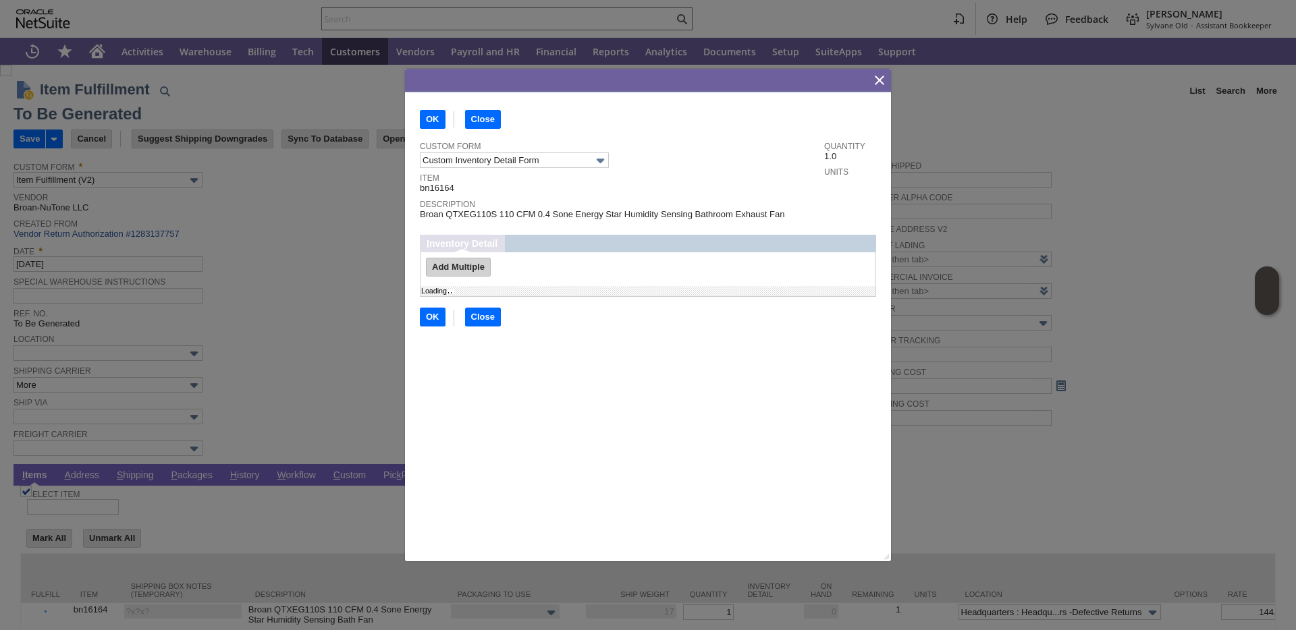
type input "Add"
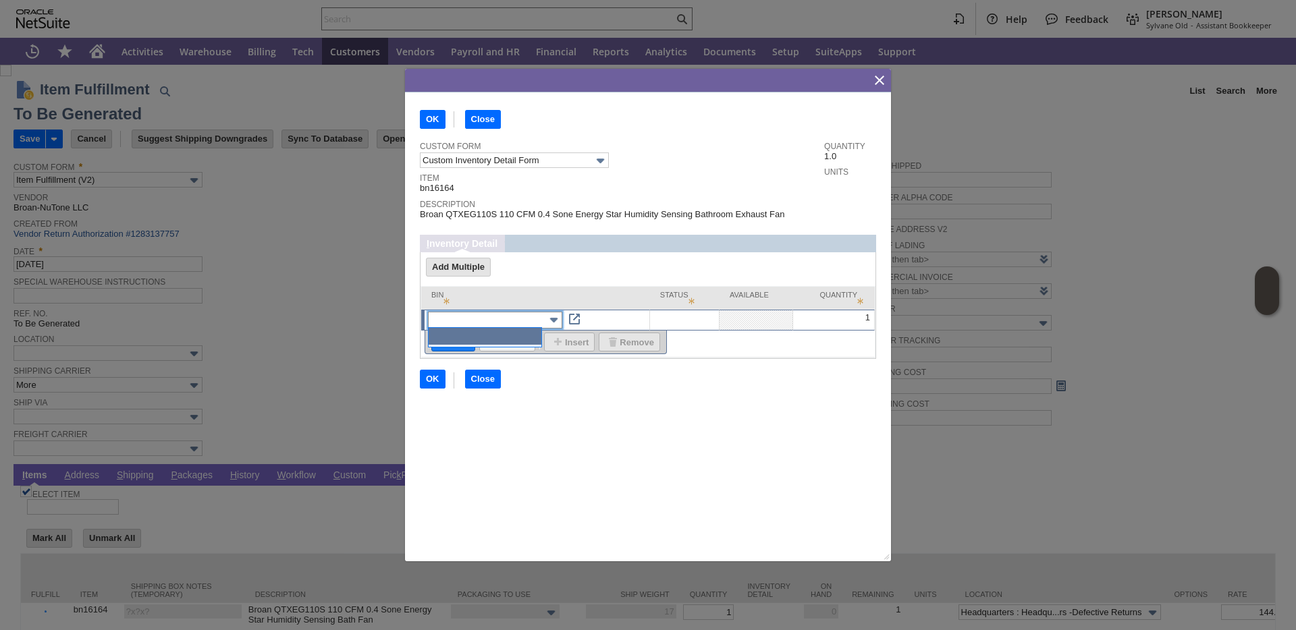
click at [479, 314] on input "text" at bounding box center [495, 320] width 134 height 17
click at [482, 375] on input "Close" at bounding box center [483, 380] width 34 height 18
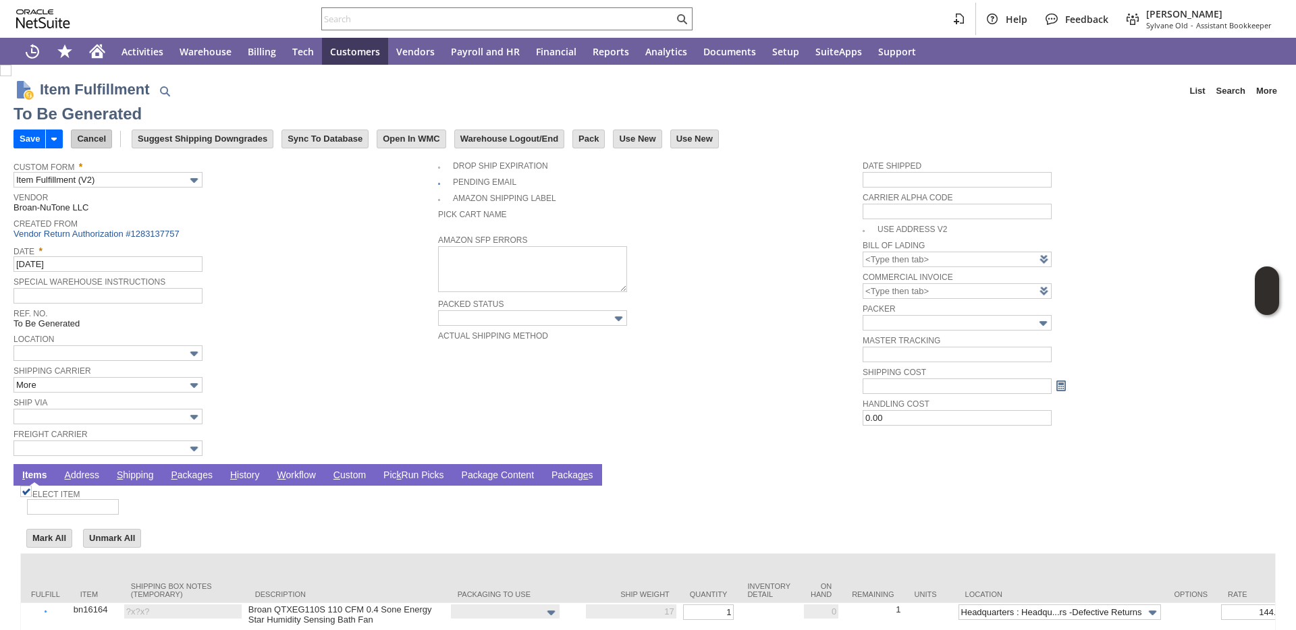
click at [84, 140] on input "Cancel" at bounding box center [92, 139] width 40 height 18
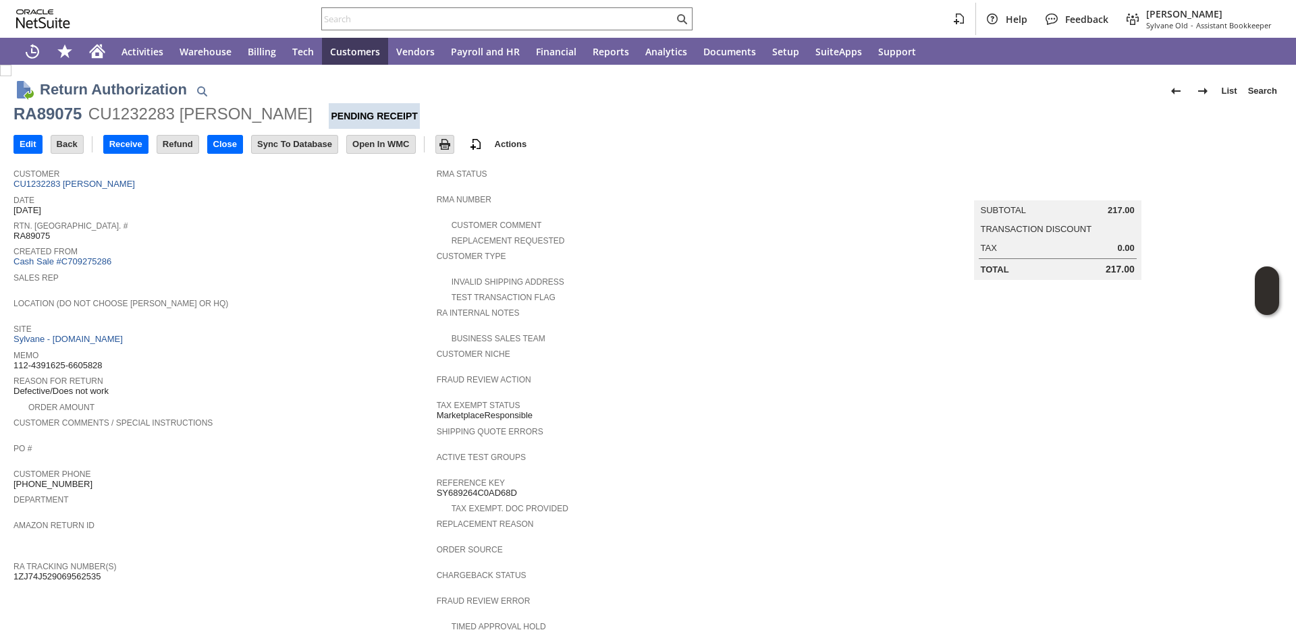
click at [138, 357] on span "Memo" at bounding box center [221, 353] width 416 height 13
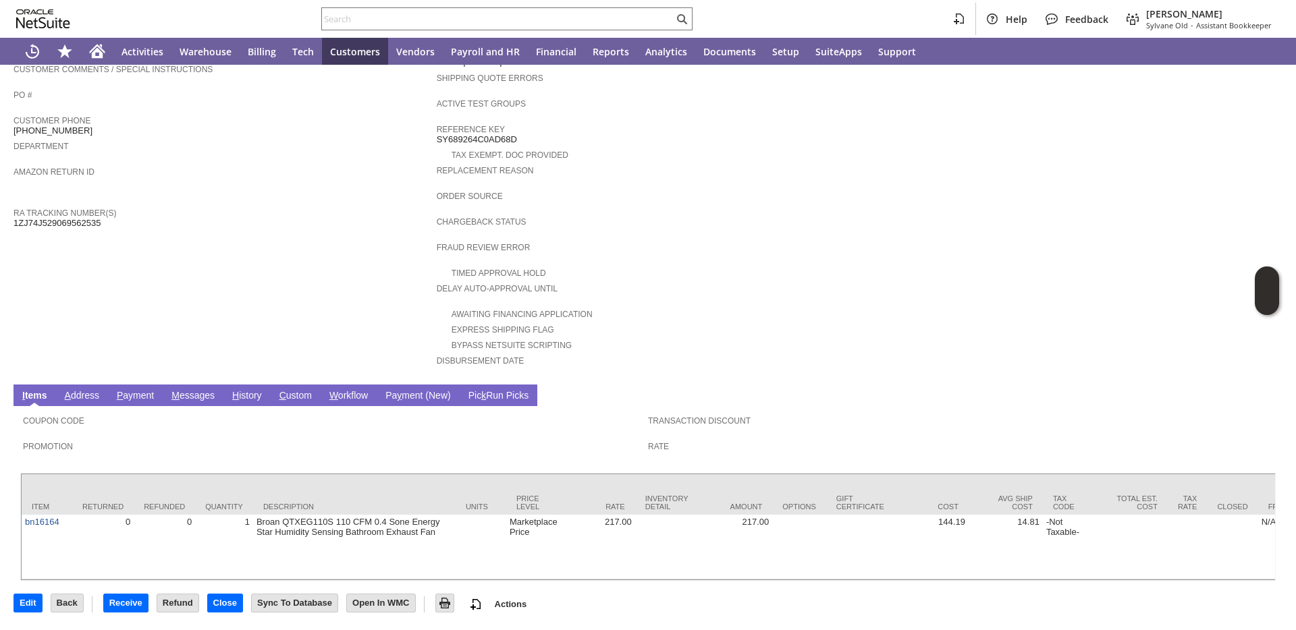
scroll to position [381, 0]
click at [246, 390] on link "H istory" at bounding box center [247, 396] width 36 height 13
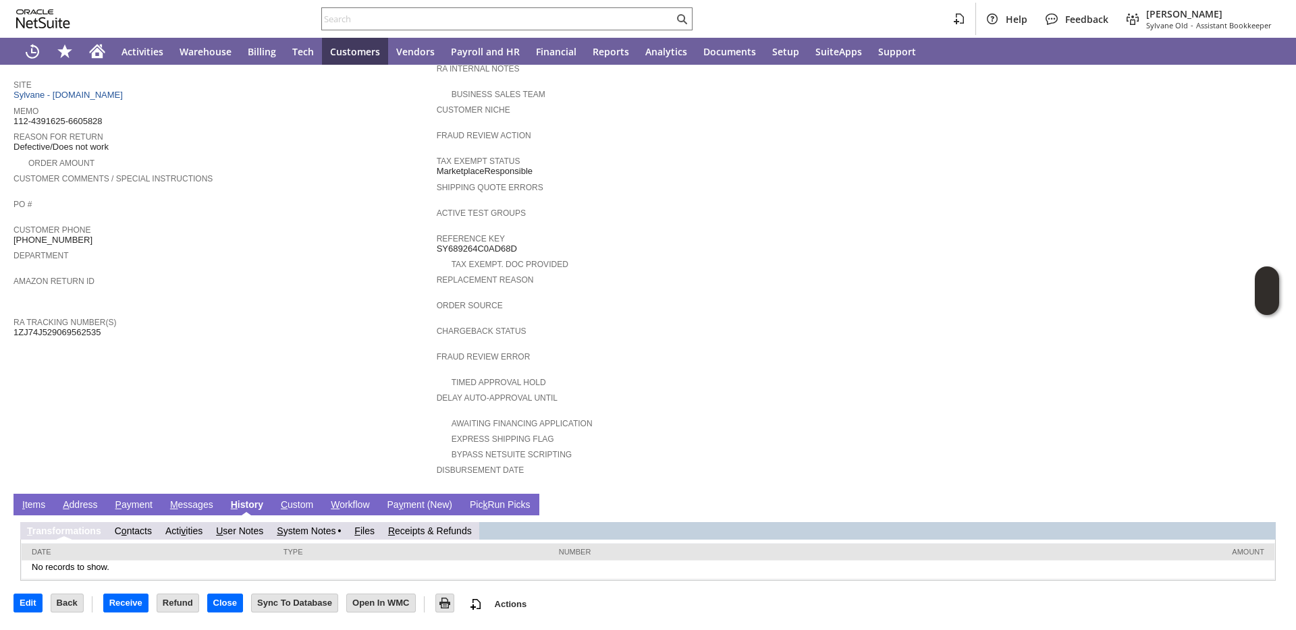
scroll to position [0, 0]
click at [410, 532] on link "R eceipts & Refunds" at bounding box center [430, 531] width 84 height 11
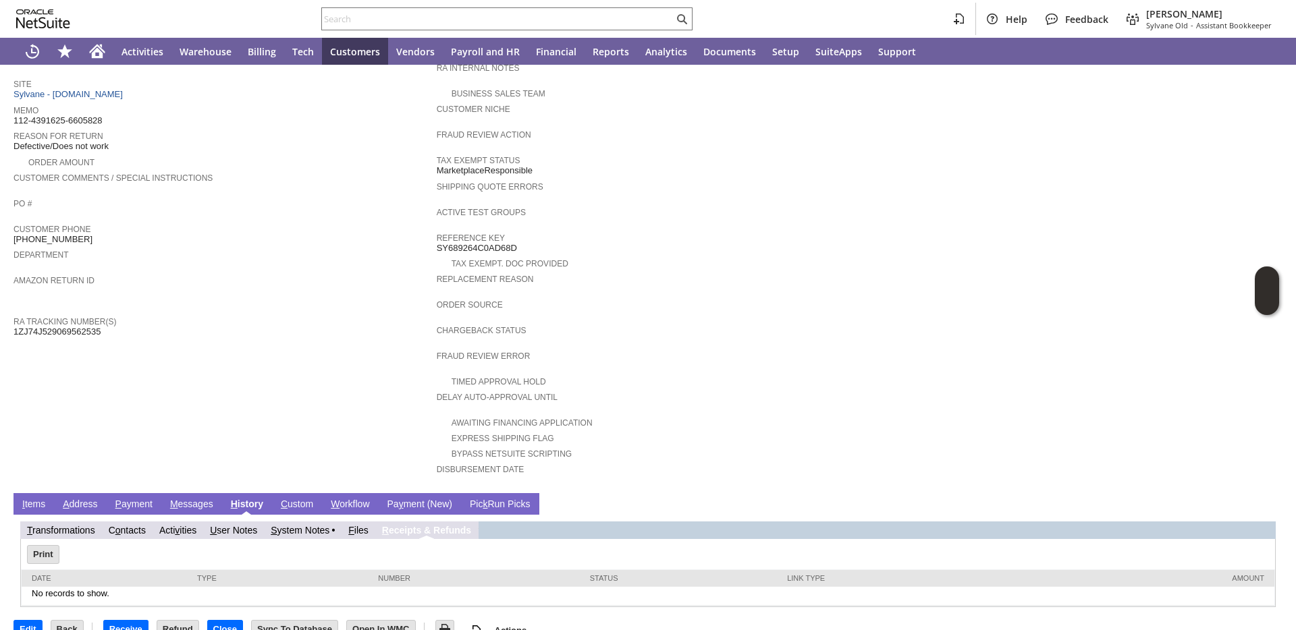
click at [207, 377] on td "Customer CU1232283 Lorraine Bedick Date 8/12/2025 Rtn. Auth. # RA89075 Created …" at bounding box center [224, 202] width 423 height 570
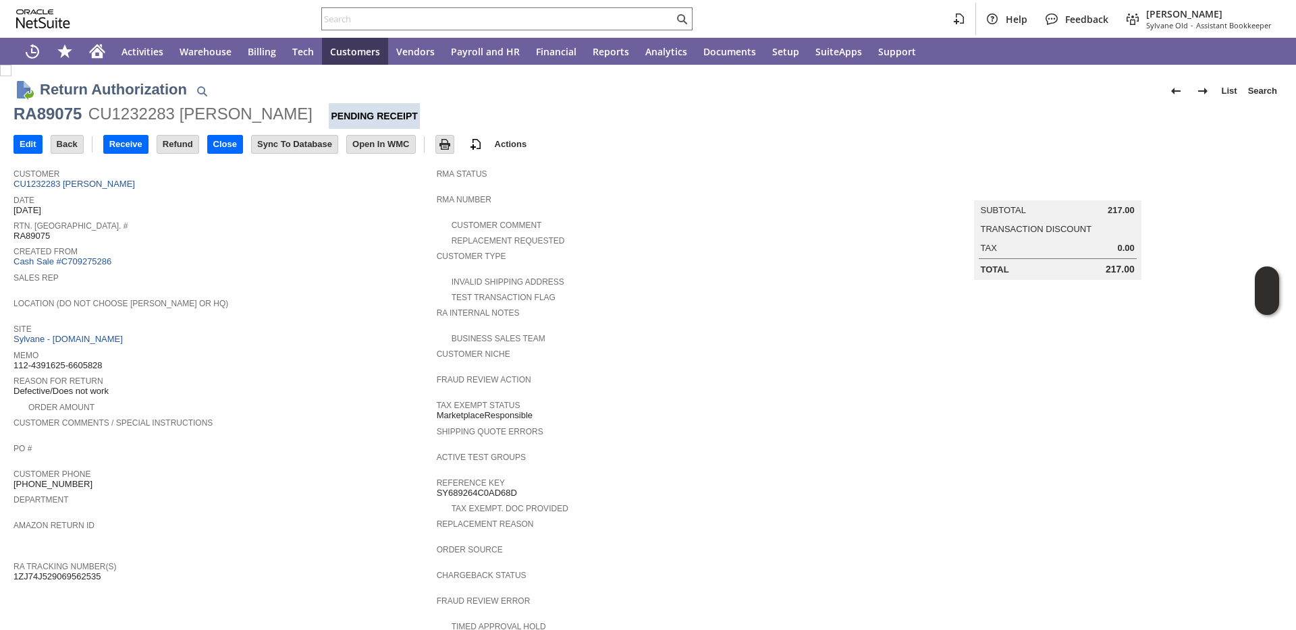
click at [252, 238] on div "Rtn. Auth. # RA89075" at bounding box center [221, 229] width 416 height 24
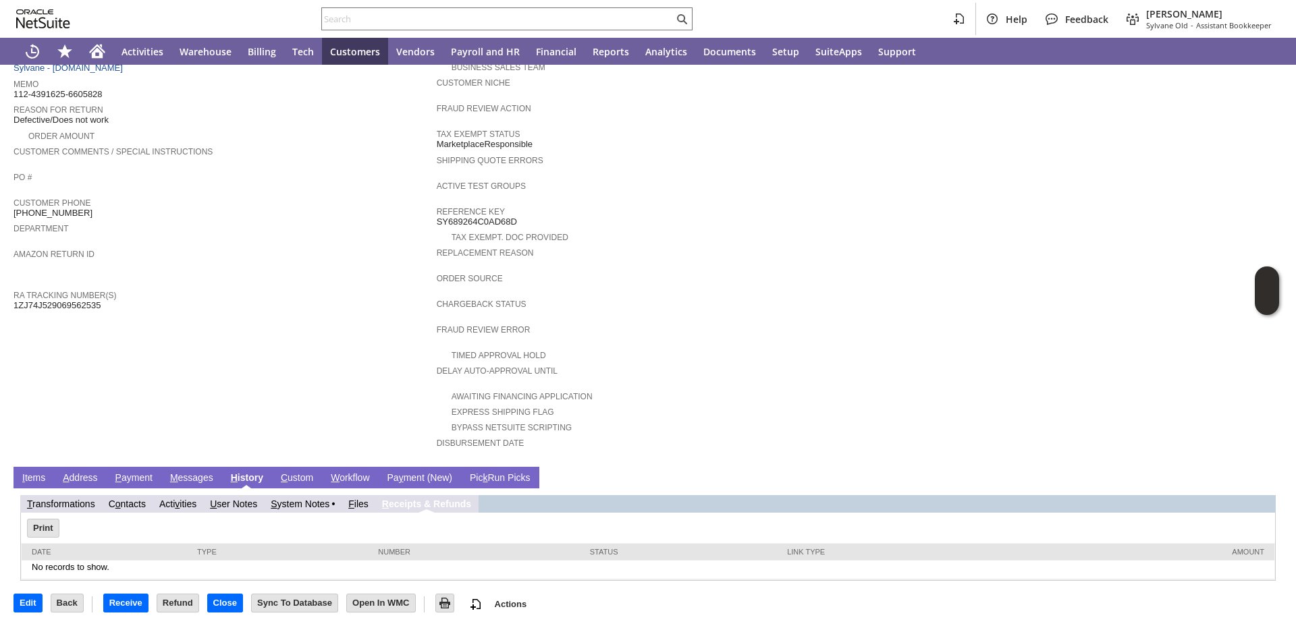
click at [33, 481] on link "I tems" at bounding box center [34, 478] width 30 height 13
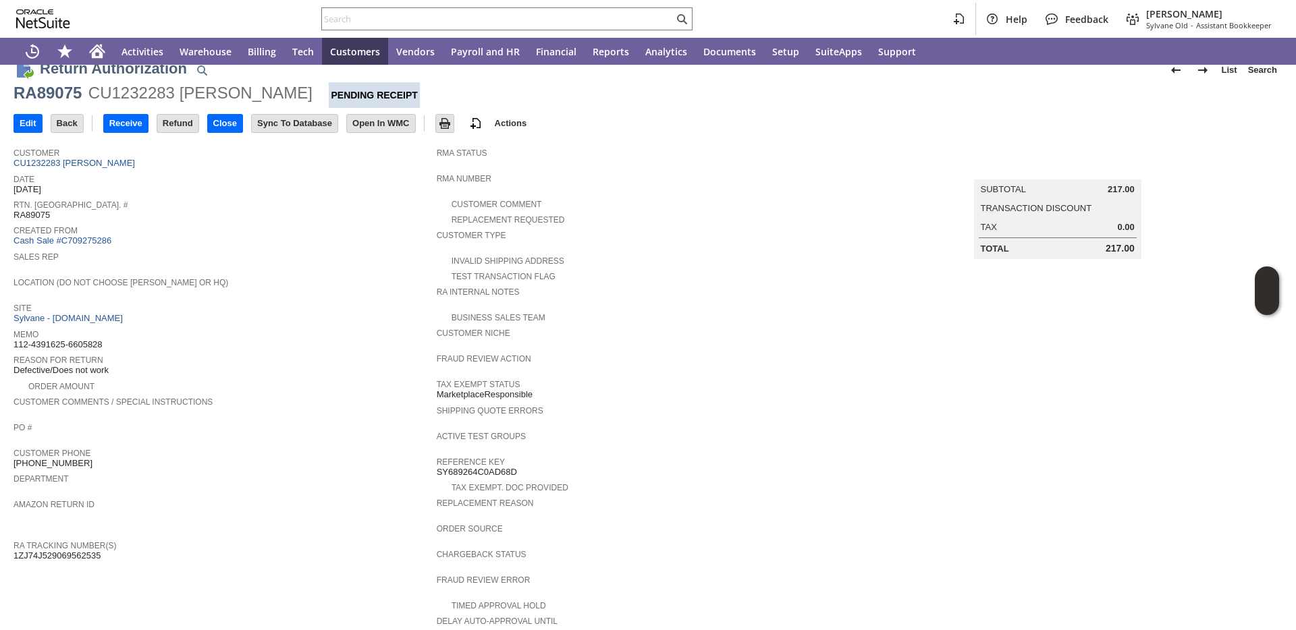
scroll to position [0, 0]
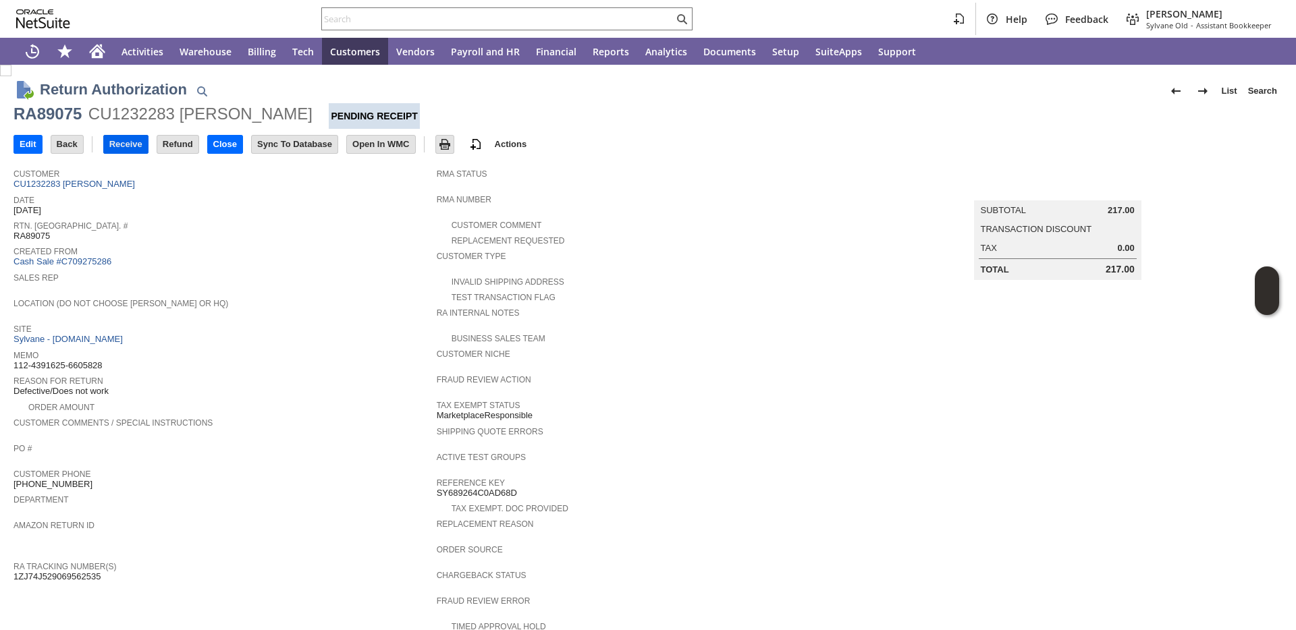
click at [142, 144] on input "Receive" at bounding box center [126, 145] width 44 height 18
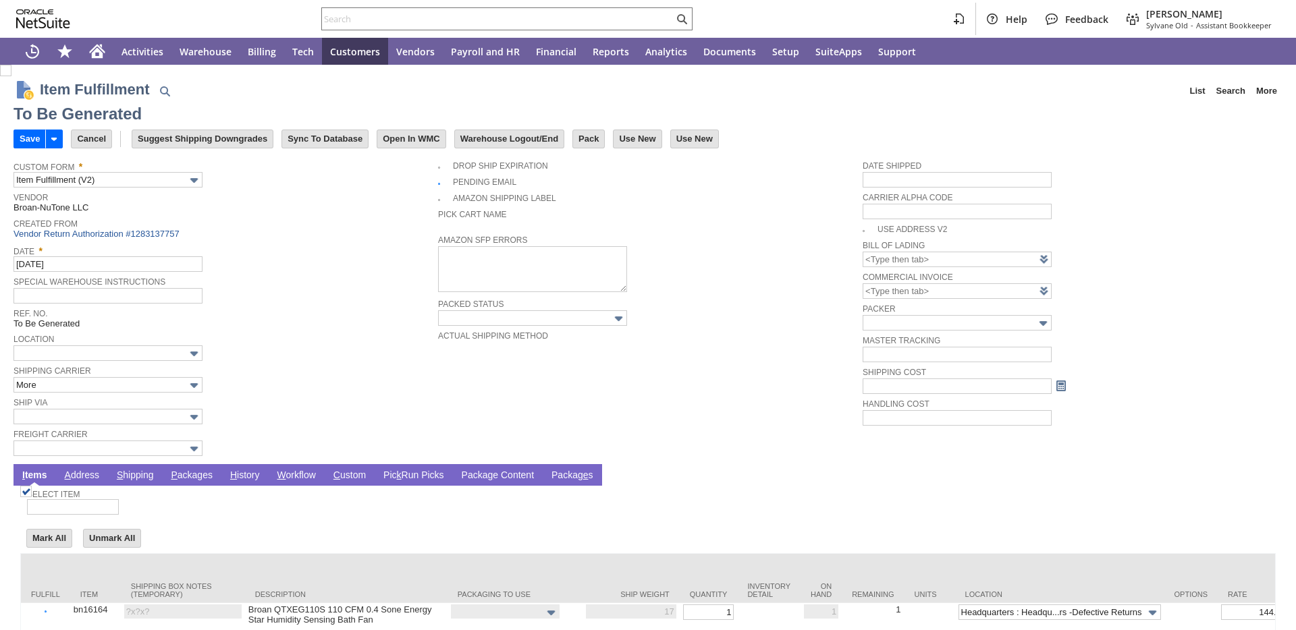
scroll to position [86, 0]
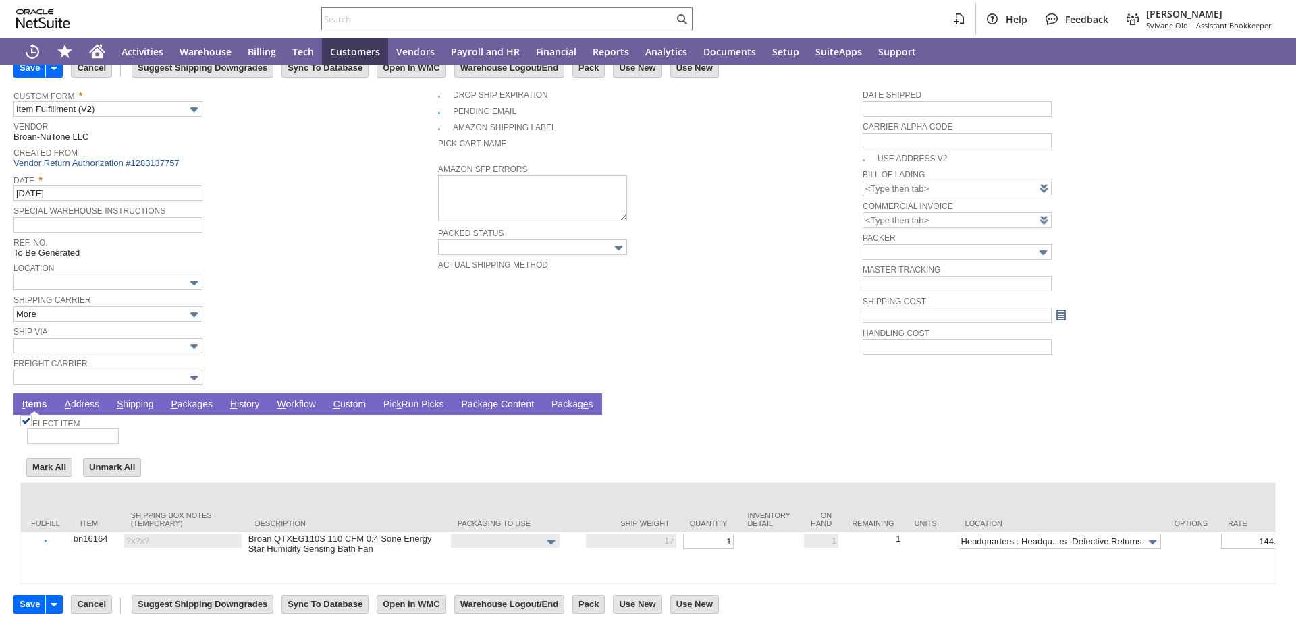
type input "0.00"
type input "Add"
click at [184, 399] on link "P ackages" at bounding box center [191, 405] width 49 height 13
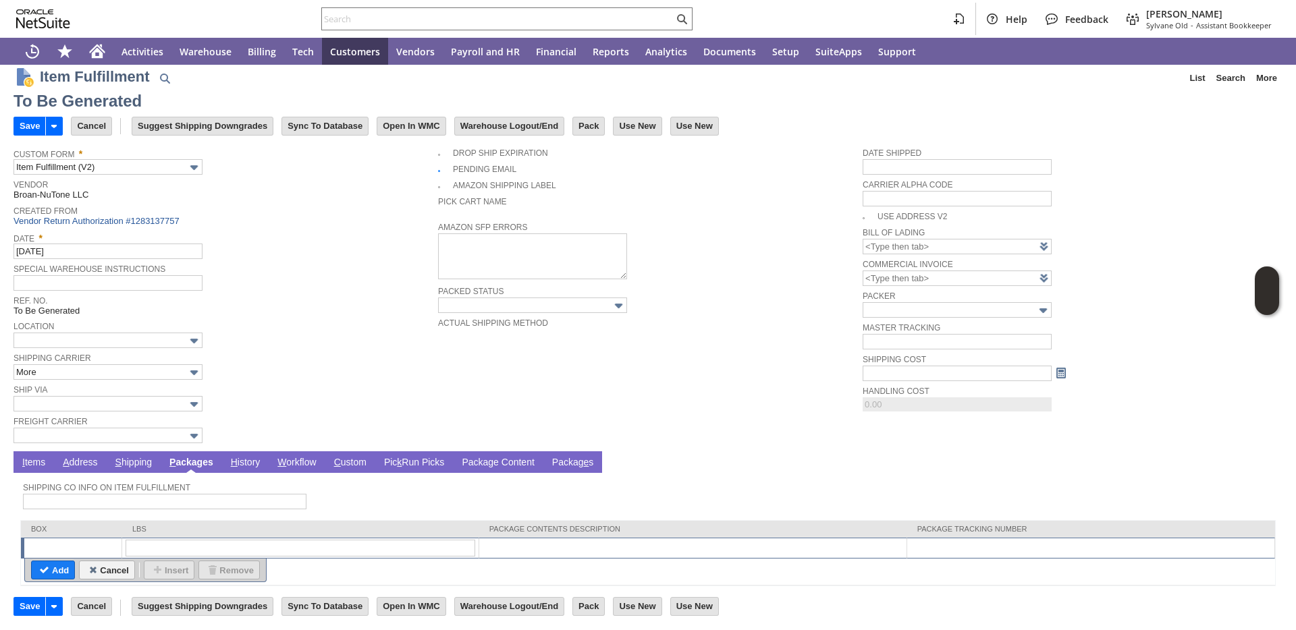
click at [186, 557] on td at bounding box center [300, 548] width 357 height 21
click at [190, 547] on input "text" at bounding box center [301, 548] width 350 height 17
type input "1"
type input "scrapwithcredit"
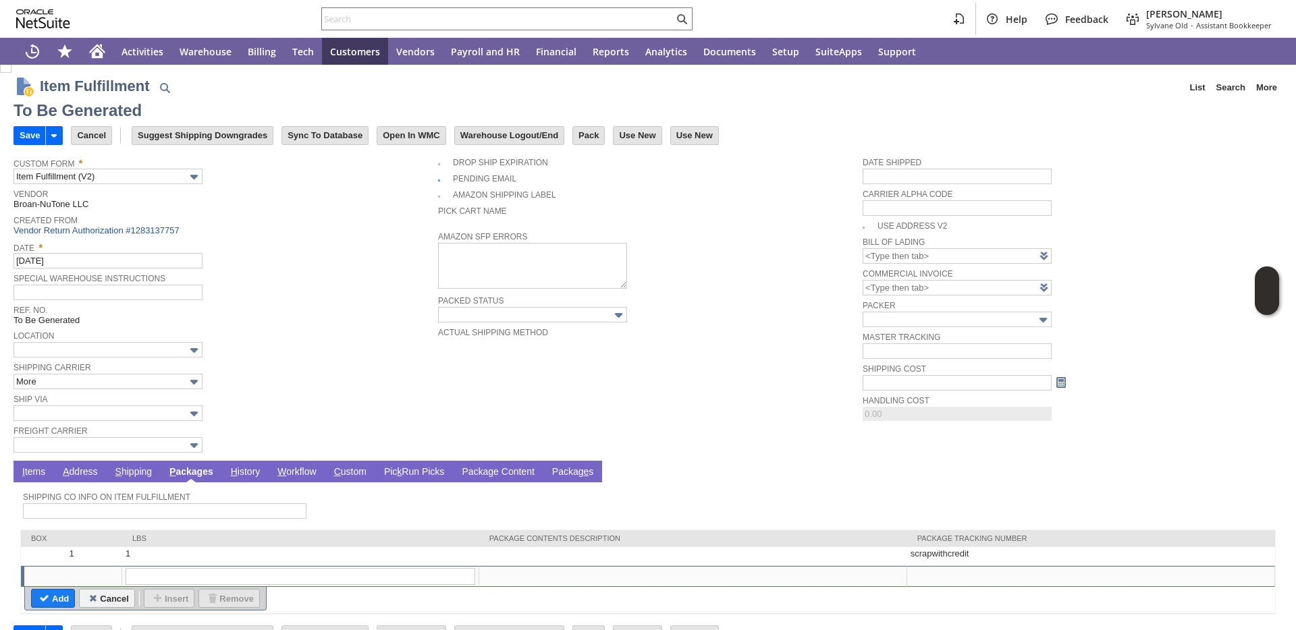
scroll to position [0, 0]
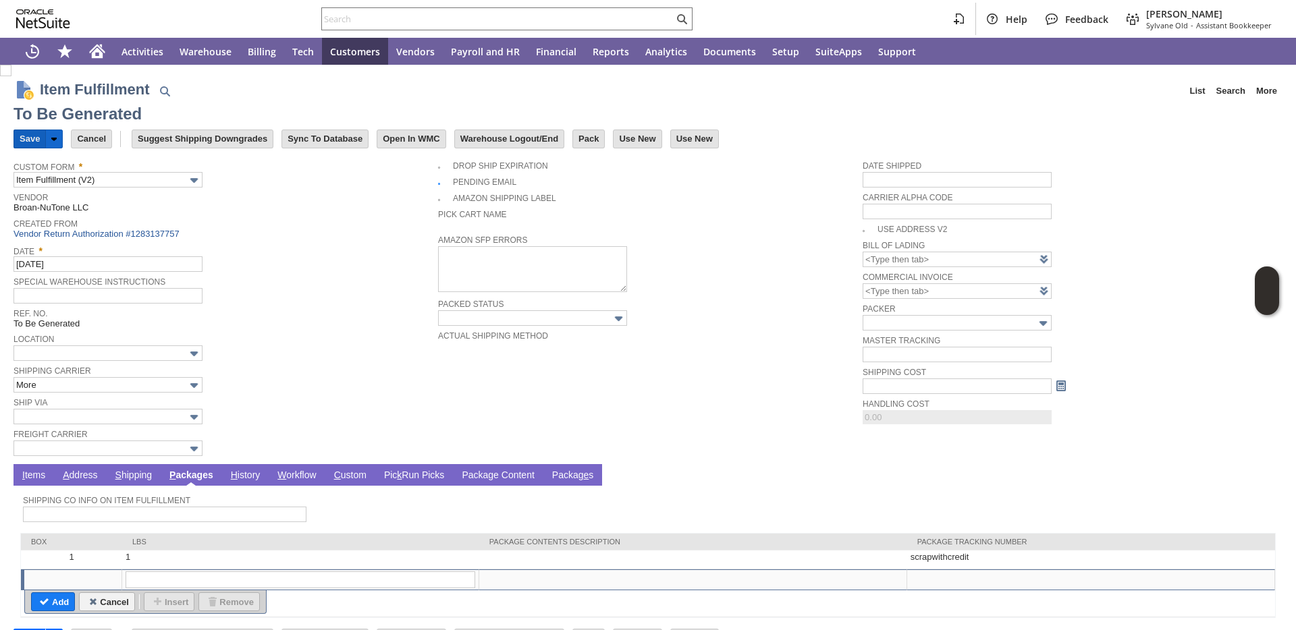
click at [23, 138] on input "Save" at bounding box center [29, 139] width 31 height 18
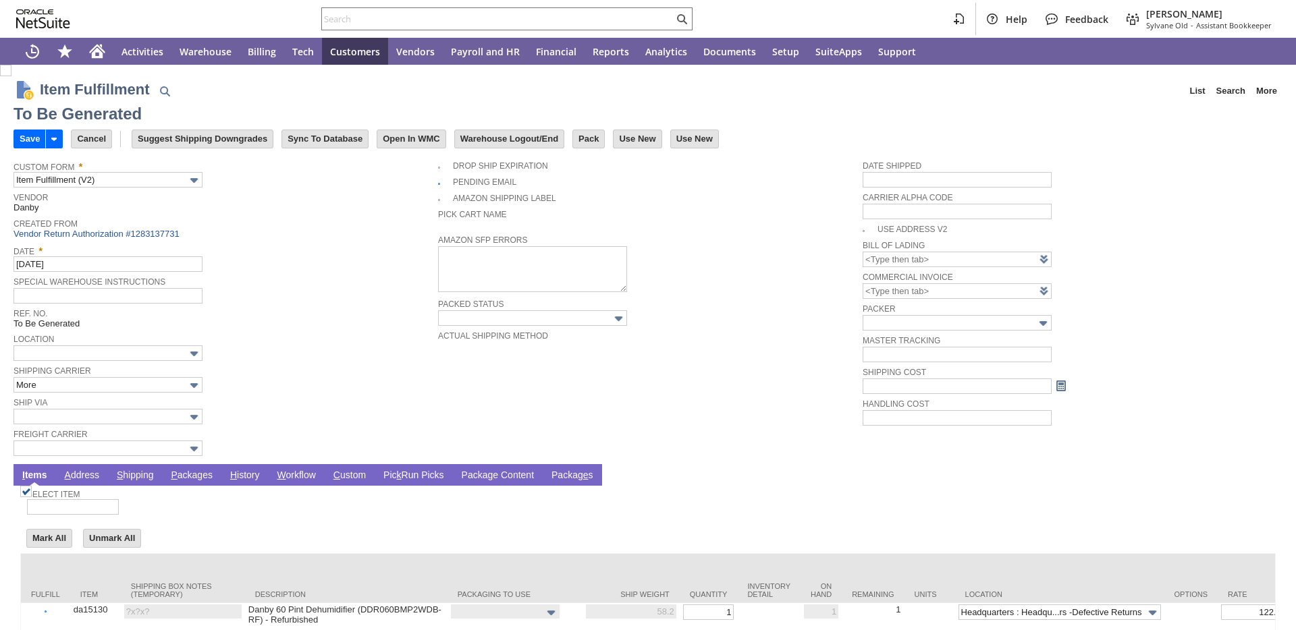
type input "0.00"
type input "Add"
click at [181, 476] on link "P ackages" at bounding box center [191, 476] width 49 height 13
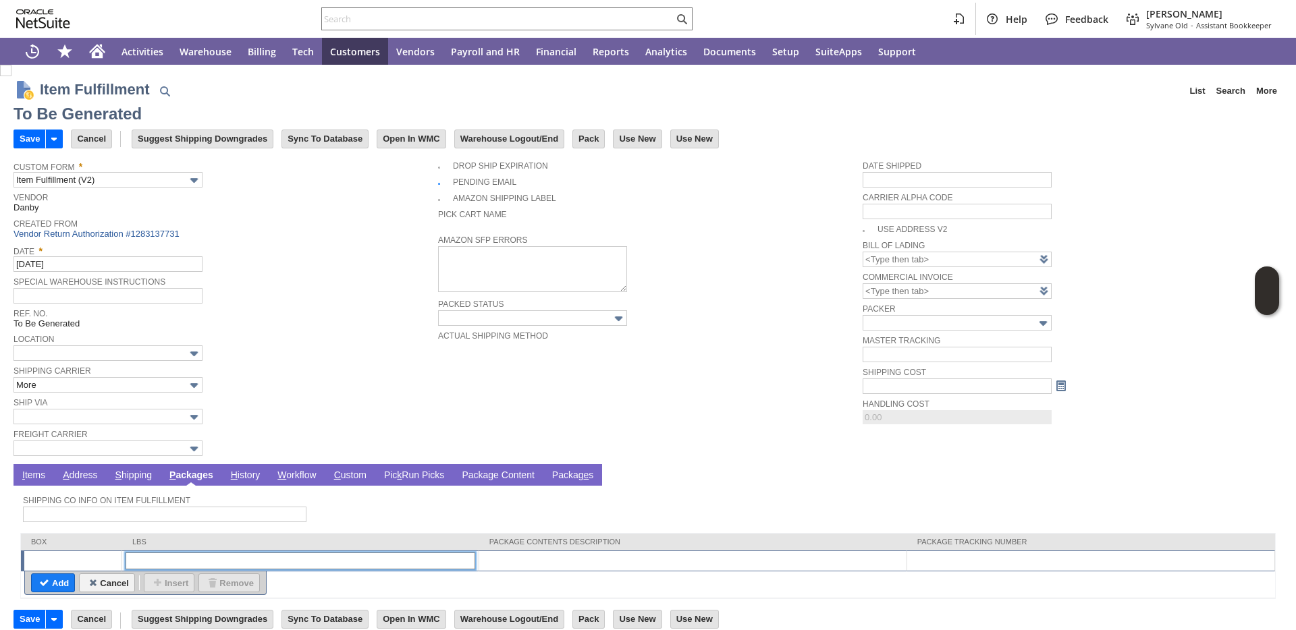
click at [359, 563] on input "text" at bounding box center [301, 561] width 350 height 17
type input "1"
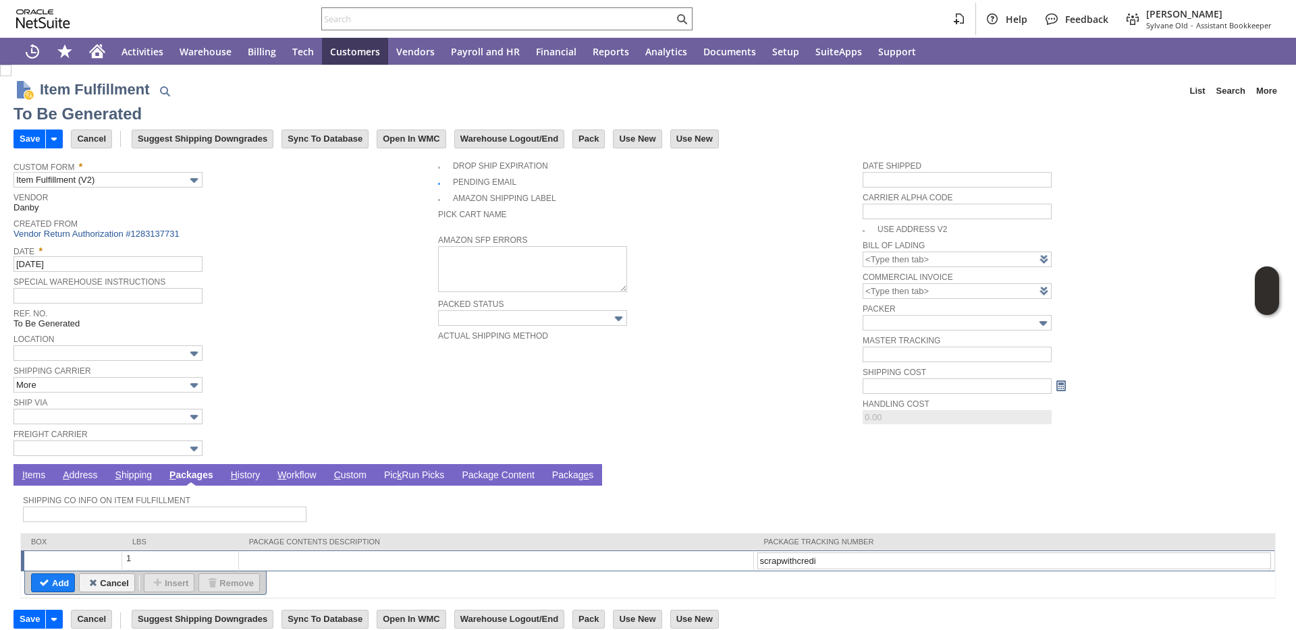
type input "scrapwithcredit"
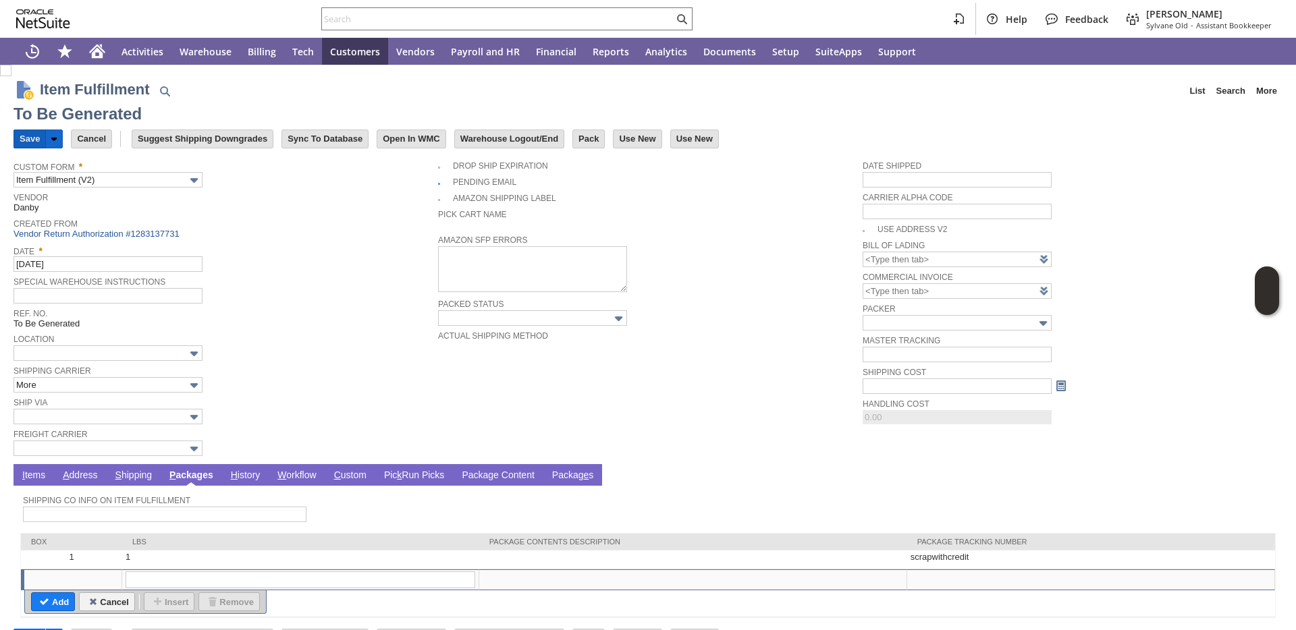
click at [32, 144] on input "Save" at bounding box center [29, 139] width 31 height 18
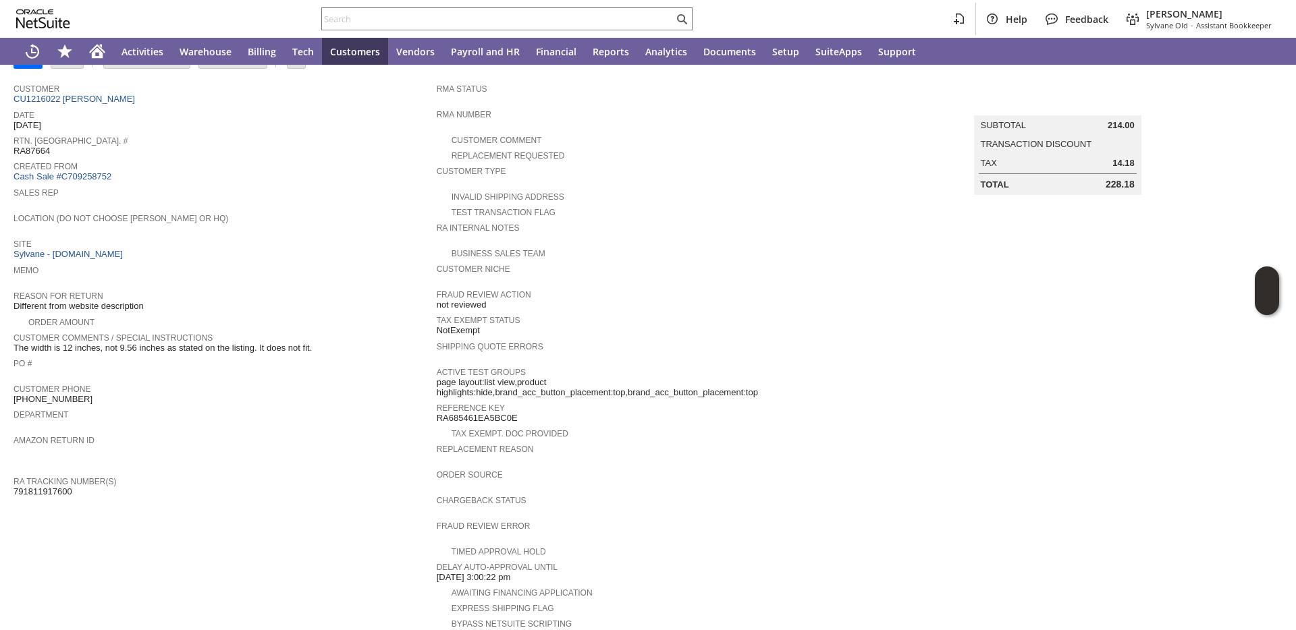
scroll to position [83, 0]
click at [618, 24] on input "text" at bounding box center [498, 19] width 352 height 16
paste input "P216448"
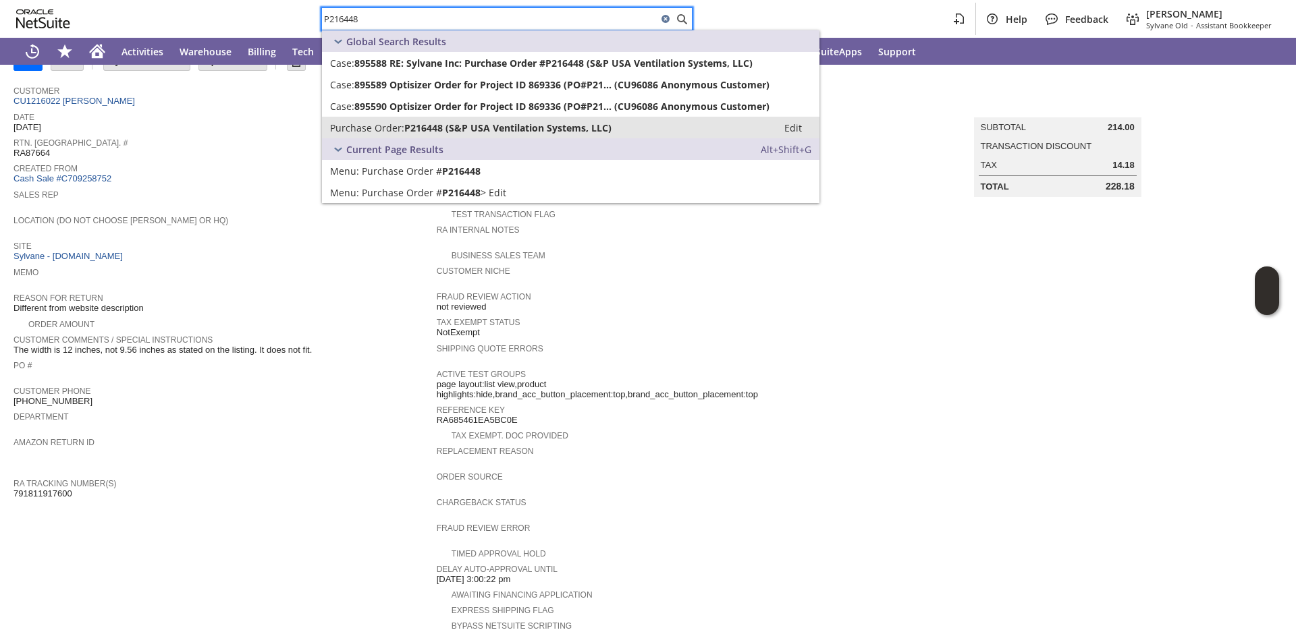
type input "P216448"
